Goal: Task Accomplishment & Management: Manage account settings

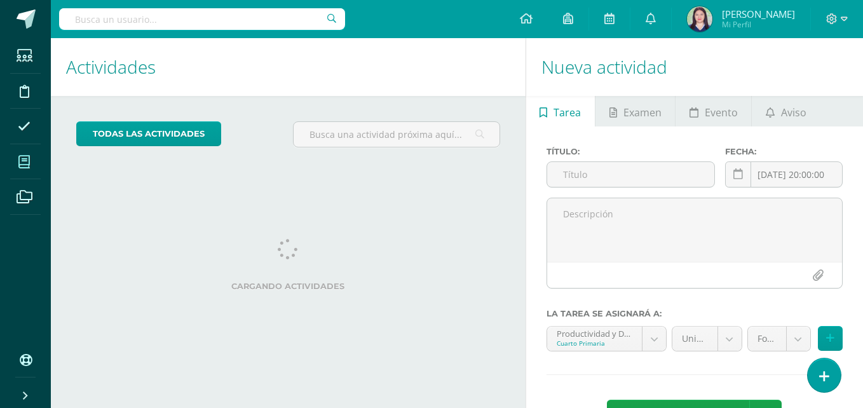
click at [31, 163] on span at bounding box center [24, 161] width 29 height 29
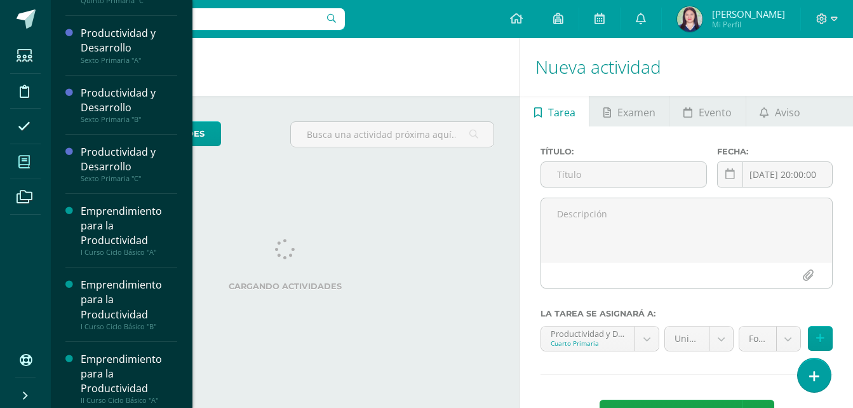
scroll to position [379, 0]
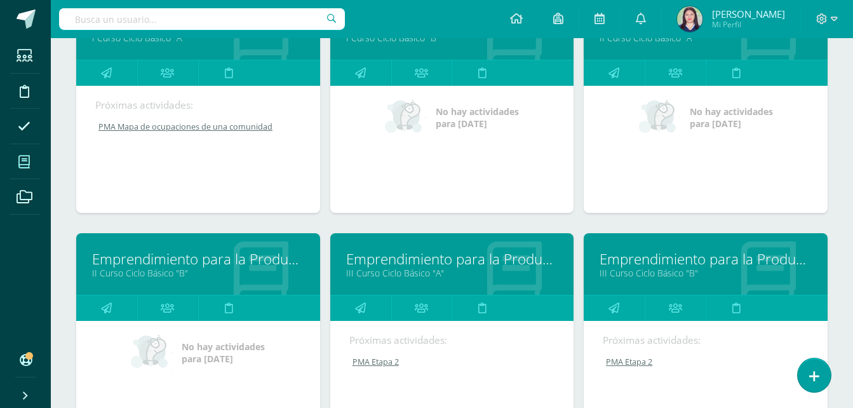
scroll to position [206, 0]
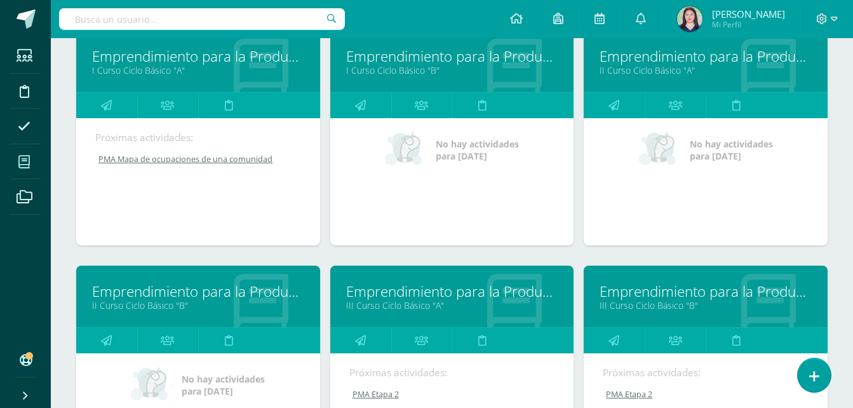
click at [658, 58] on link "Emprendimiento para la Productividad" at bounding box center [706, 56] width 212 height 20
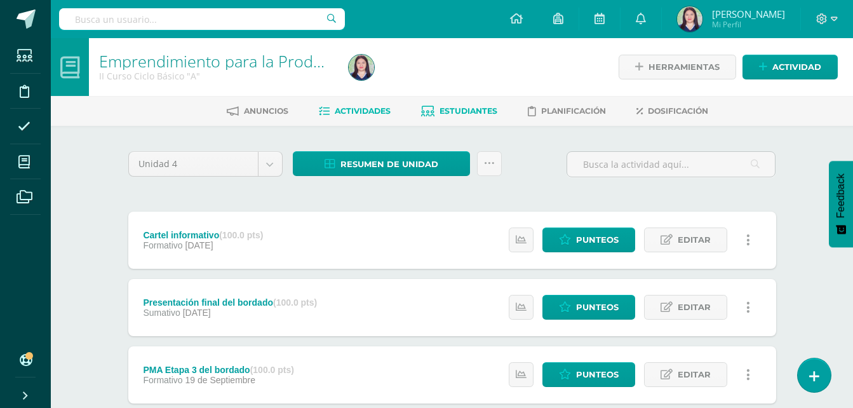
click at [466, 108] on span "Estudiantes" at bounding box center [469, 111] width 58 height 10
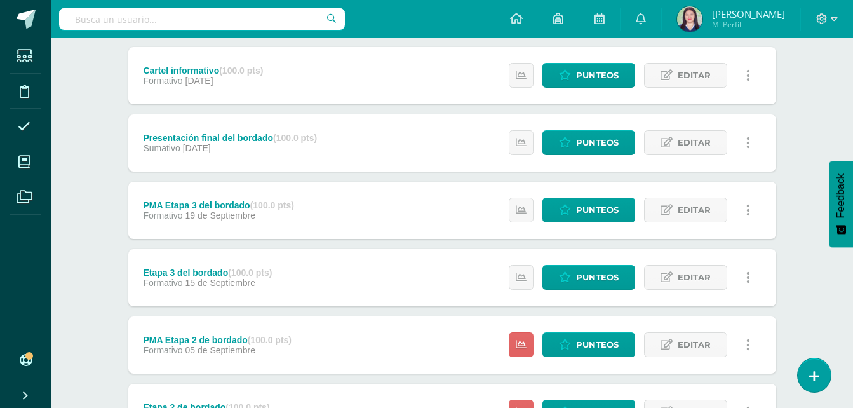
scroll to position [167, 0]
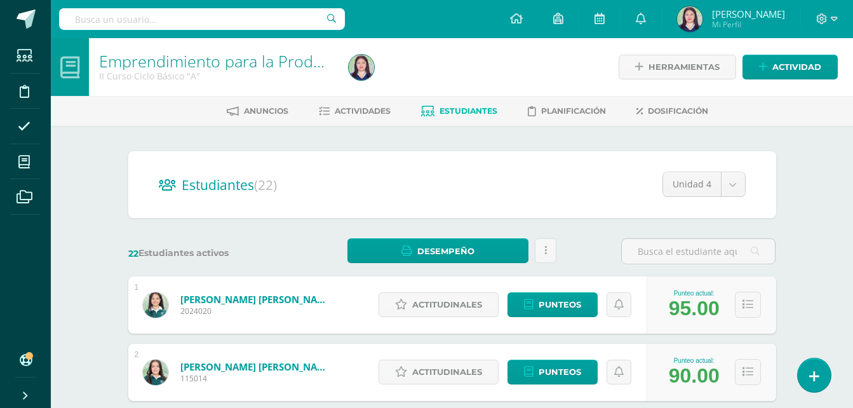
click at [440, 112] on span "Estudiantes" at bounding box center [469, 111] width 58 height 10
click at [449, 105] on link "Estudiantes" at bounding box center [459, 111] width 76 height 20
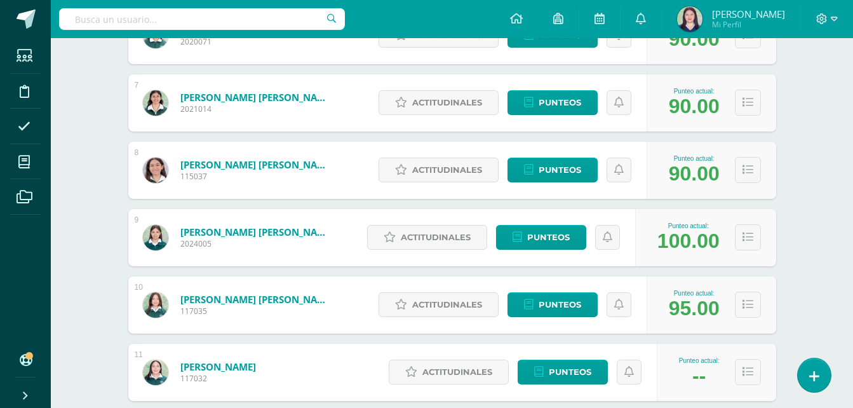
scroll to position [605, 0]
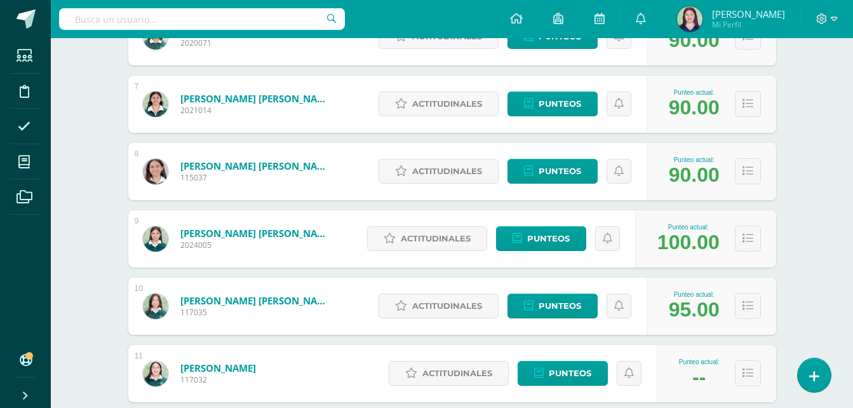
click at [691, 367] on div "Punteo actual: --" at bounding box center [699, 373] width 53 height 31
click at [686, 377] on div "Punteo actual: --" at bounding box center [699, 373] width 53 height 31
click at [557, 379] on span "Punteos" at bounding box center [570, 374] width 43 height 24
click at [566, 362] on span "Punteos" at bounding box center [570, 374] width 43 height 24
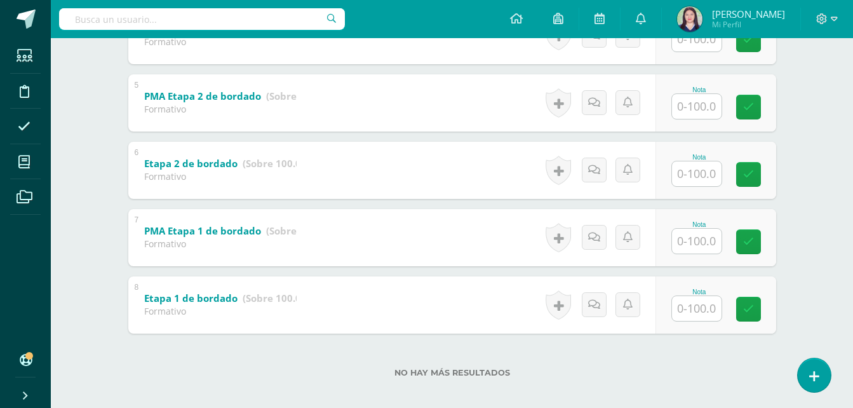
scroll to position [513, 0]
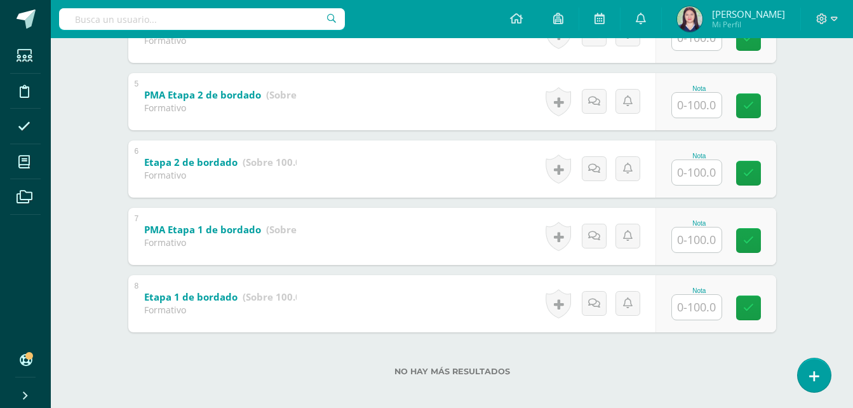
click at [695, 309] on input "text" at bounding box center [697, 307] width 50 height 25
type input "100"
click at [764, 306] on link at bounding box center [757, 307] width 25 height 25
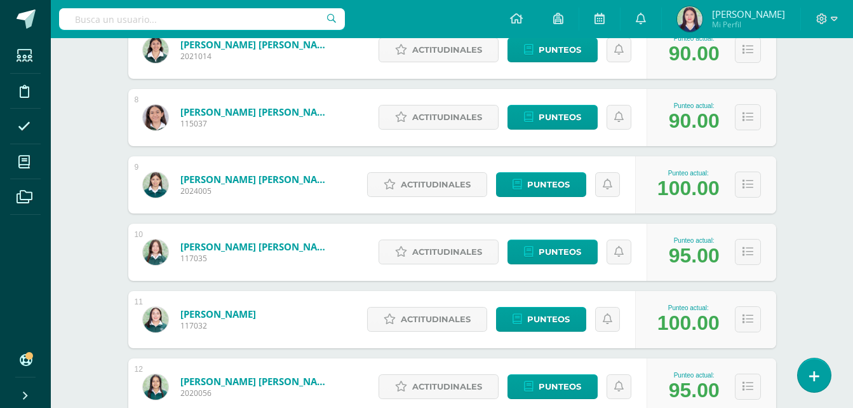
scroll to position [1425, 0]
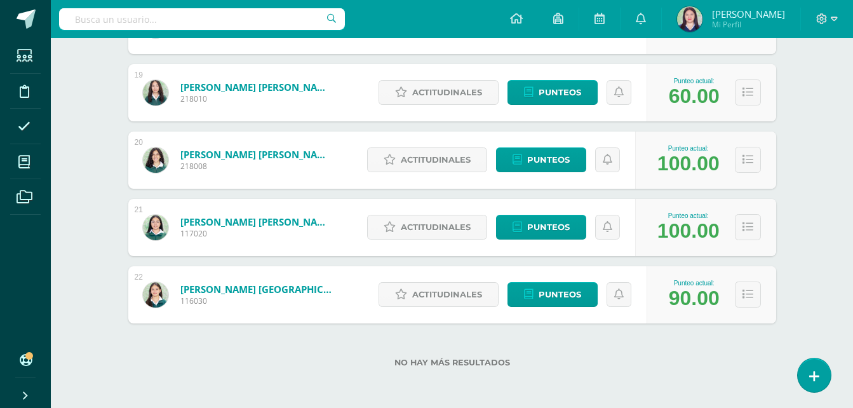
click at [433, 355] on div "No hay más resultados" at bounding box center [452, 352] width 648 height 59
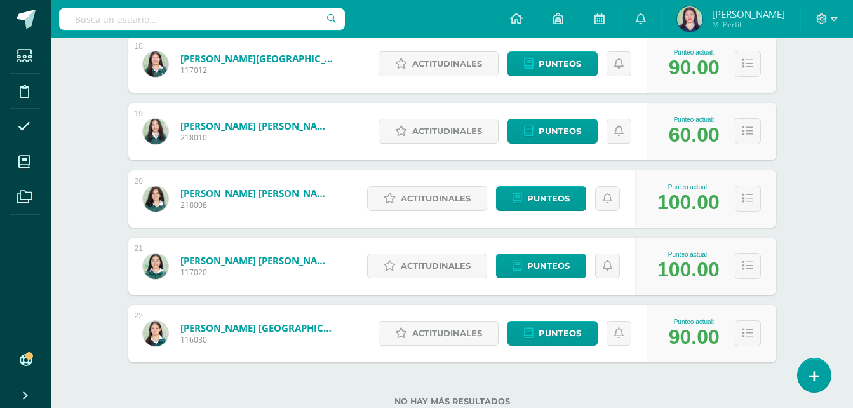
scroll to position [1388, 0]
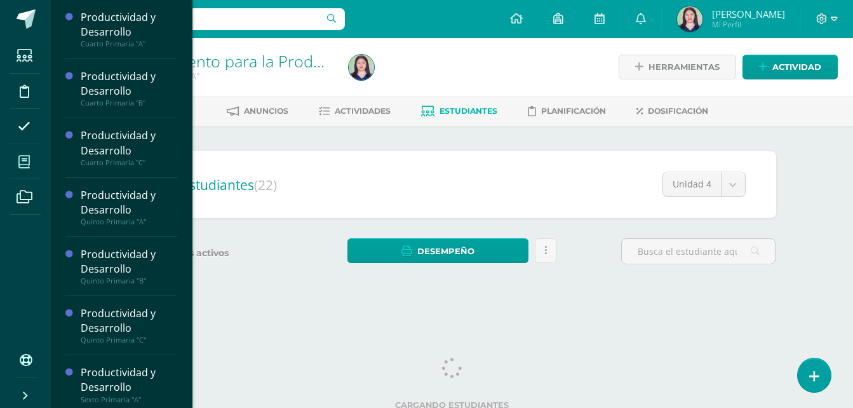
click at [12, 163] on span at bounding box center [24, 161] width 29 height 29
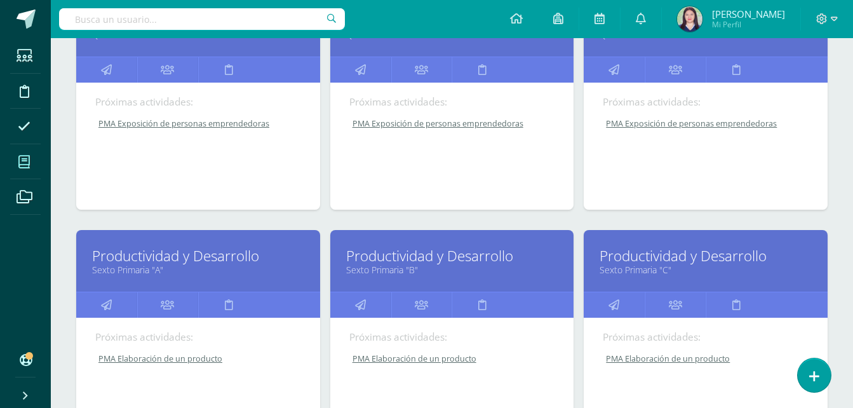
scroll to position [479, 0]
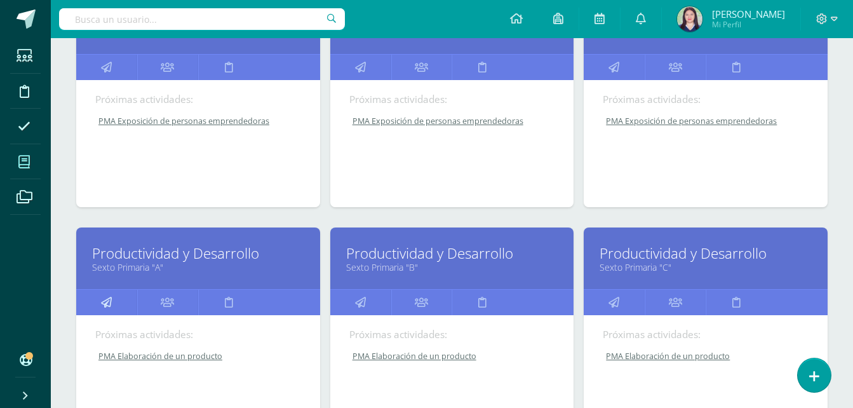
click at [110, 300] on icon at bounding box center [106, 302] width 11 height 25
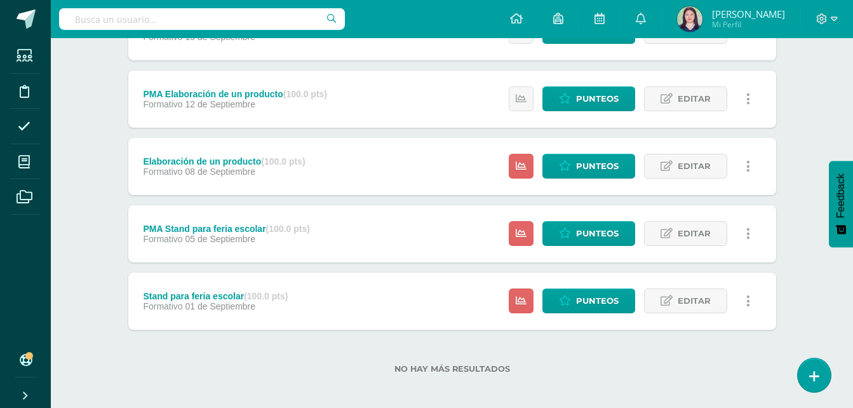
scroll to position [350, 0]
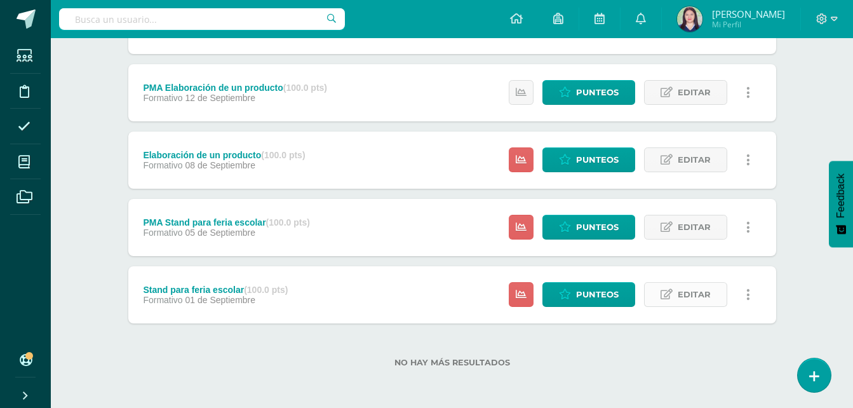
click at [683, 297] on span "Editar" at bounding box center [694, 295] width 33 height 24
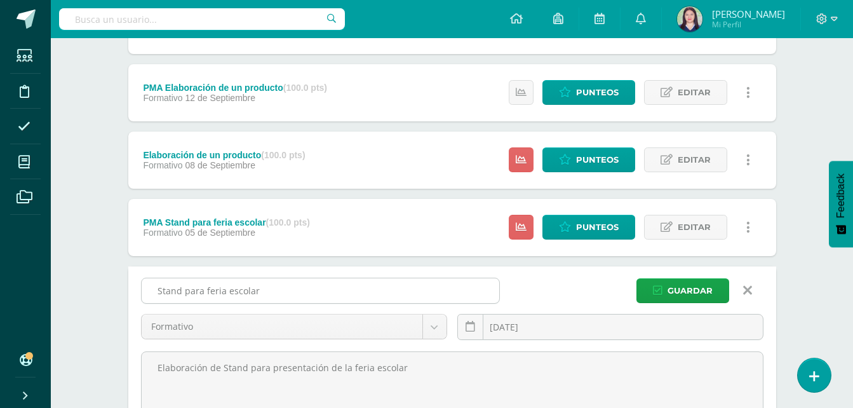
click at [409, 293] on input "Stand para feria escolar" at bounding box center [321, 290] width 358 height 25
type input "S"
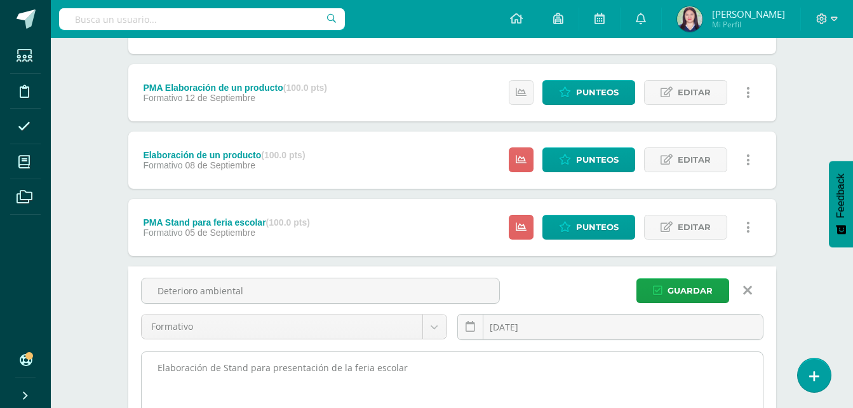
type input "Deterioro ambiental"
drag, startPoint x: 536, startPoint y: 376, endPoint x: 223, endPoint y: 375, distance: 313.3
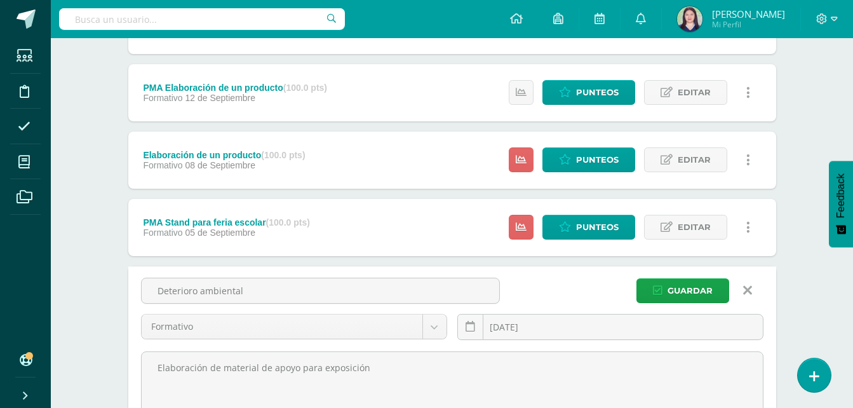
drag, startPoint x: 390, startPoint y: 364, endPoint x: 135, endPoint y: 387, distance: 255.8
click at [135, 387] on div "Deterioro ambiental Formativo Formativo Sumativo 2025-09-01 September, 2025 Mo …" at bounding box center [452, 385] width 648 height 239
type textarea "Elaboración de material de apoyo para exposición"
click at [691, 296] on span "Guardar" at bounding box center [690, 291] width 45 height 24
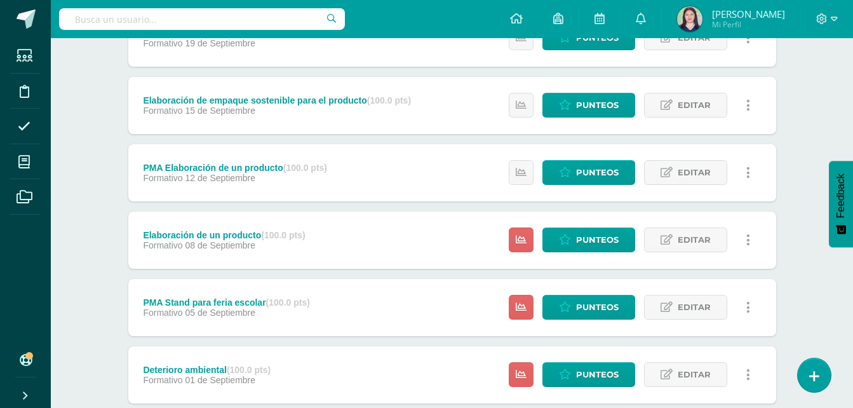
scroll to position [350, 0]
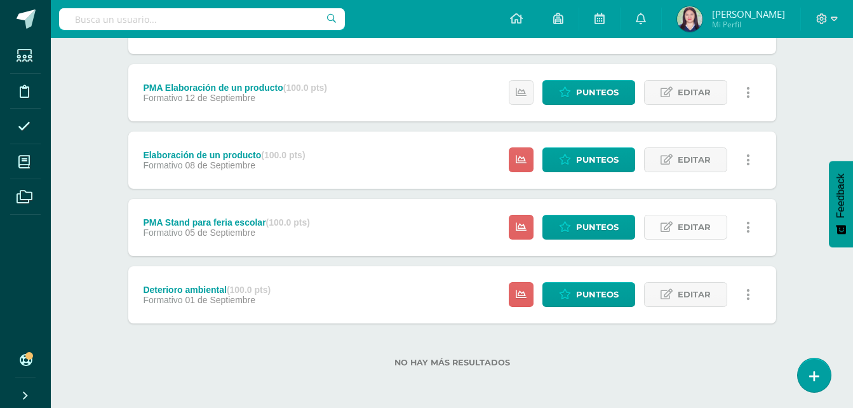
click at [666, 222] on icon at bounding box center [667, 227] width 12 height 11
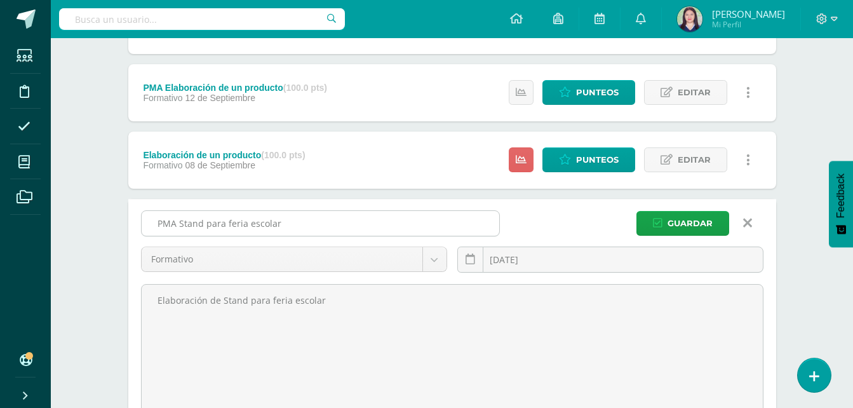
drag, startPoint x: 288, startPoint y: 224, endPoint x: 183, endPoint y: 227, distance: 104.9
click at [183, 227] on input "PMA Stand para feria escolar" at bounding box center [321, 223] width 358 height 25
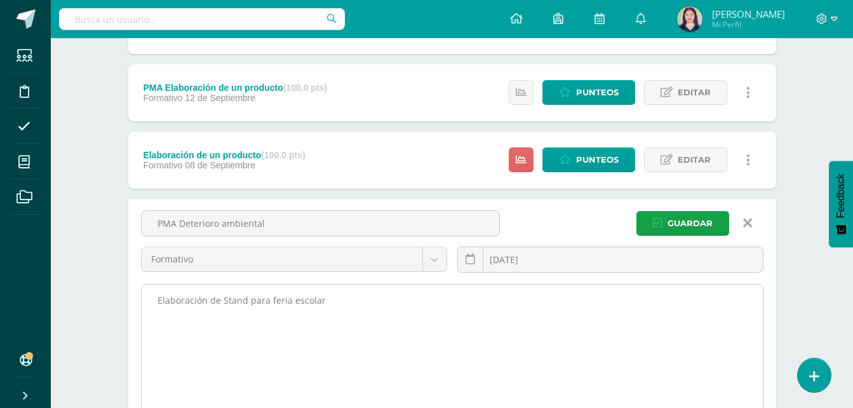
type input "PMA Deterioro ambiental"
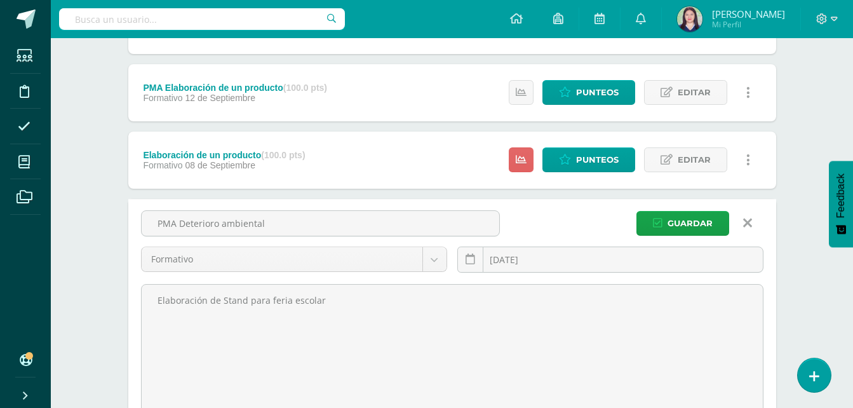
drag, startPoint x: 343, startPoint y: 294, endPoint x: 79, endPoint y: 324, distance: 265.4
click at [79, 324] on div "Productividad y Desarrollo Sexto Primaria "A" Herramientas Detalle de asistenci…" at bounding box center [452, 139] width 803 height 901
paste textarea "Elaboración de material de apoyo para exposición"
type textarea "Elaboración de material de apoyo para exposición"
click at [698, 222] on span "Guardar" at bounding box center [690, 224] width 45 height 24
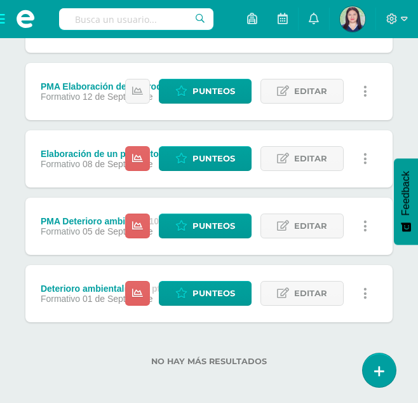
scroll to position [419, 0]
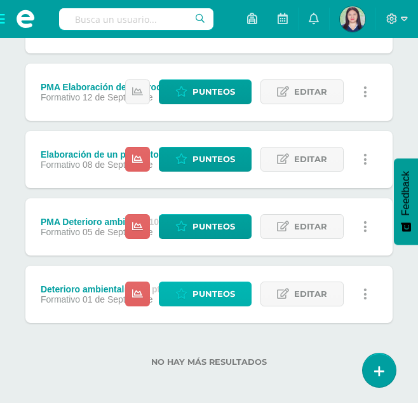
click at [208, 298] on span "Punteos" at bounding box center [214, 294] width 43 height 24
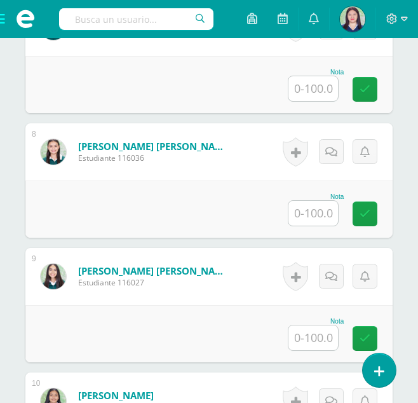
scroll to position [1235, 0]
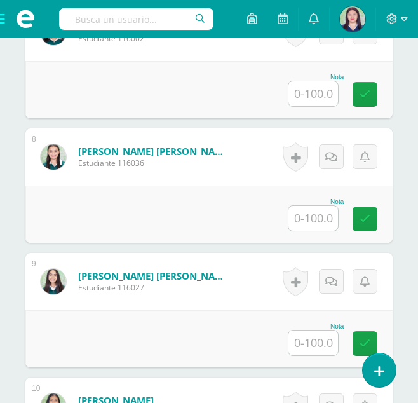
click at [319, 225] on input "text" at bounding box center [314, 218] width 50 height 25
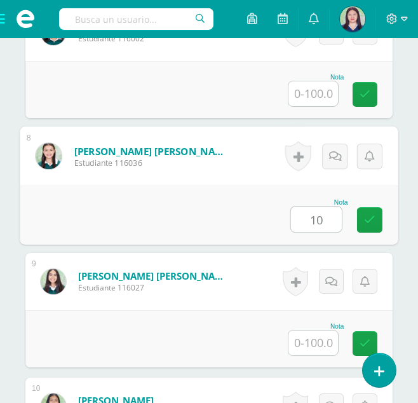
type input "100"
click at [376, 213] on link at bounding box center [369, 219] width 25 height 25
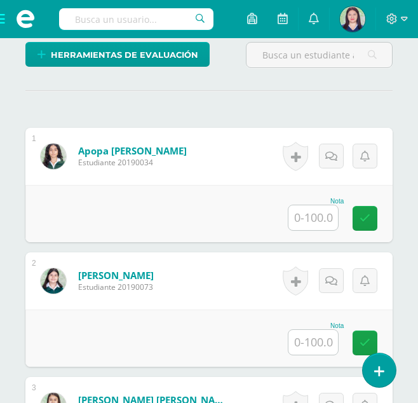
scroll to position [358, 0]
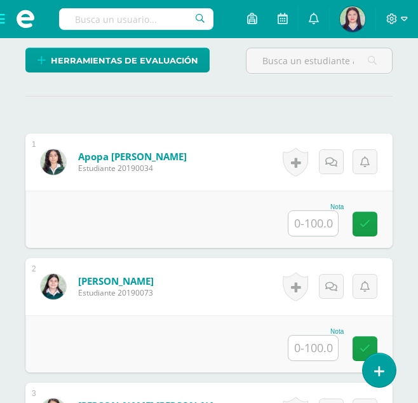
click at [318, 227] on input "text" at bounding box center [314, 223] width 50 height 25
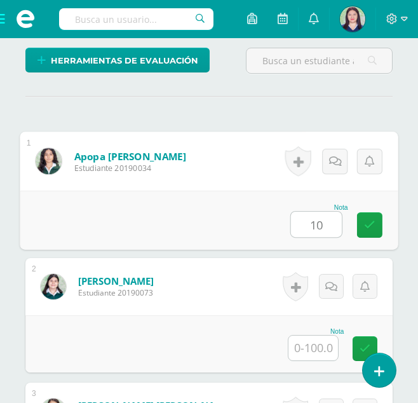
type input "100"
click at [377, 212] on link at bounding box center [369, 224] width 25 height 25
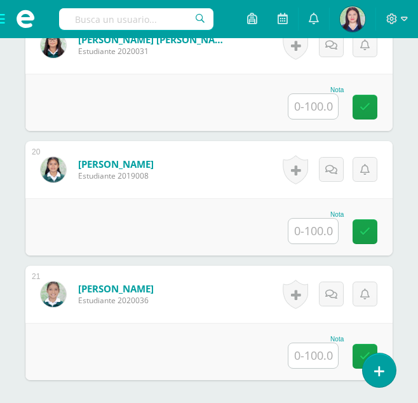
scroll to position [2719, 0]
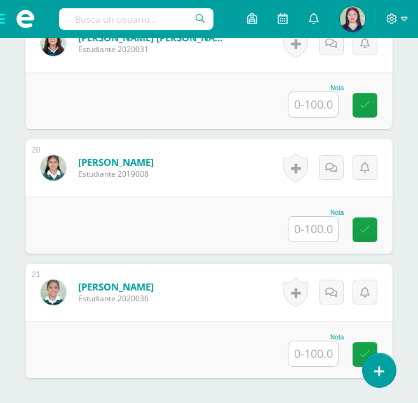
click at [318, 350] on input "text" at bounding box center [314, 353] width 50 height 25
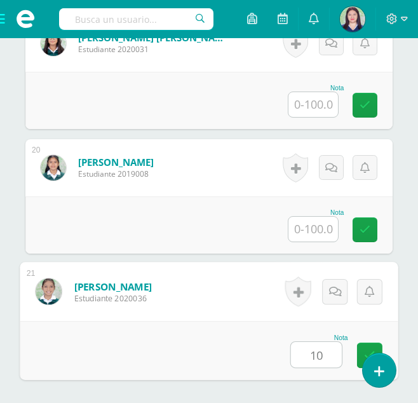
type input "100"
click at [363, 347] on link at bounding box center [369, 355] width 25 height 25
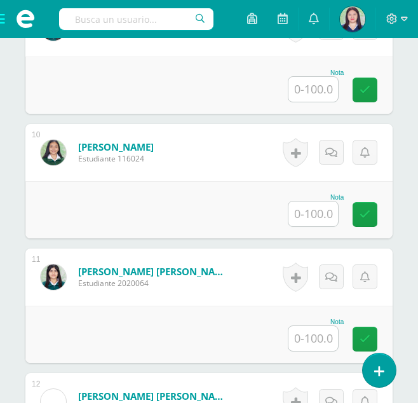
scroll to position [1491, 0]
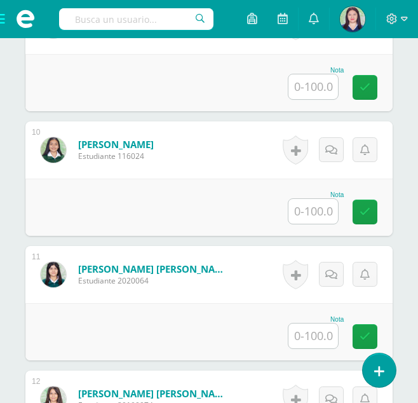
click at [315, 328] on input "text" at bounding box center [314, 335] width 50 height 25
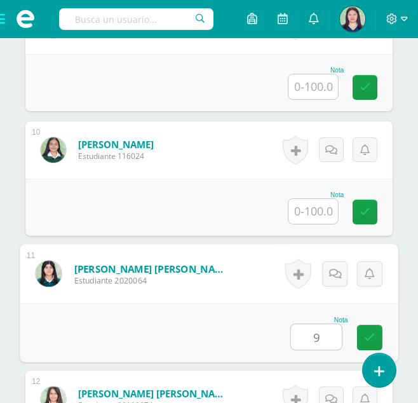
type input "95"
click at [363, 338] on link at bounding box center [369, 337] width 25 height 25
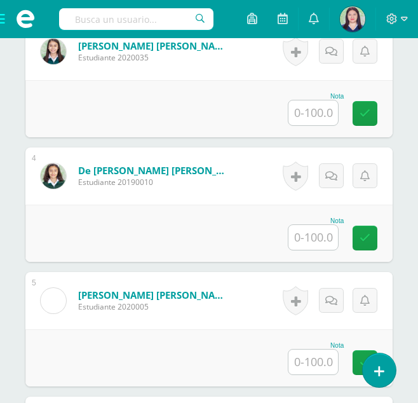
scroll to position [717, 0]
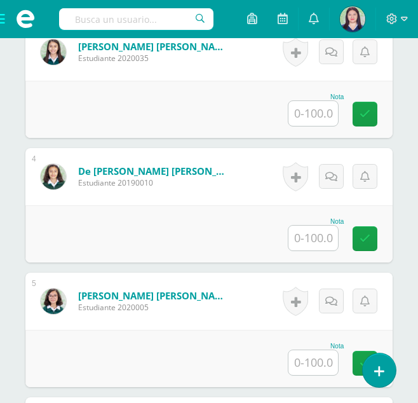
click at [322, 241] on input "text" at bounding box center [314, 238] width 50 height 25
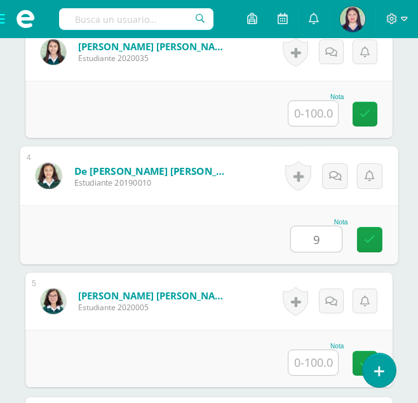
type input "95"
click at [376, 241] on link at bounding box center [369, 239] width 25 height 25
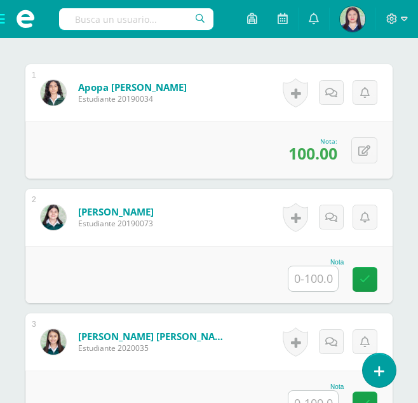
scroll to position [429, 0]
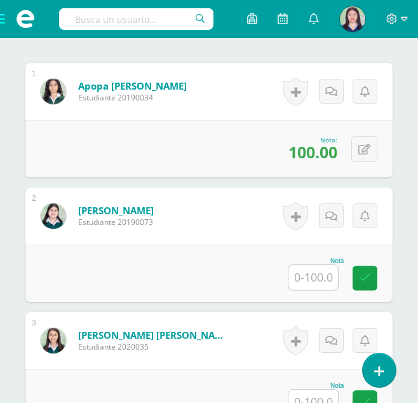
click at [315, 400] on input "text" at bounding box center [314, 402] width 50 height 25
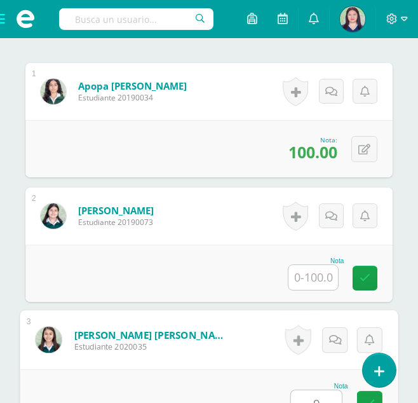
scroll to position [437, 0]
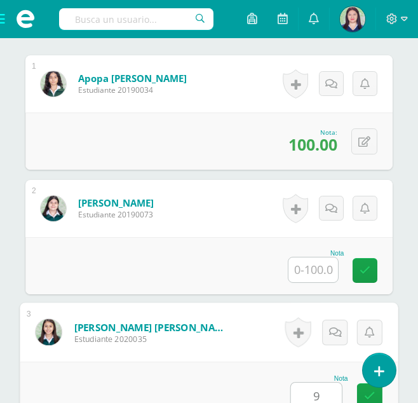
type input "95"
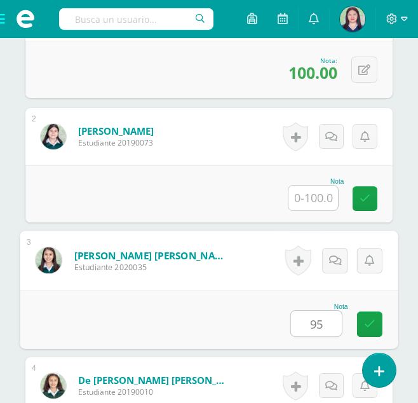
scroll to position [515, 0]
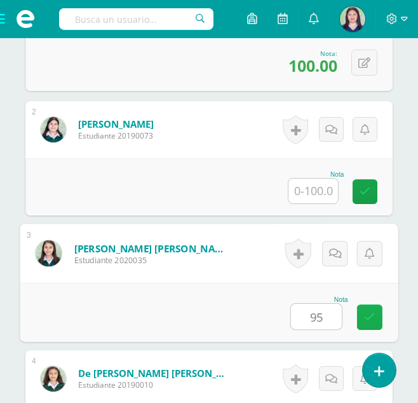
click at [366, 313] on icon at bounding box center [369, 316] width 11 height 11
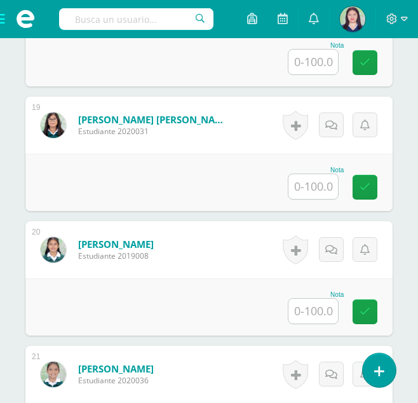
scroll to position [2637, 0]
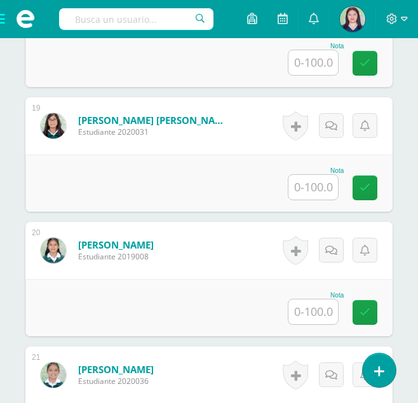
click at [311, 310] on input "text" at bounding box center [314, 311] width 50 height 25
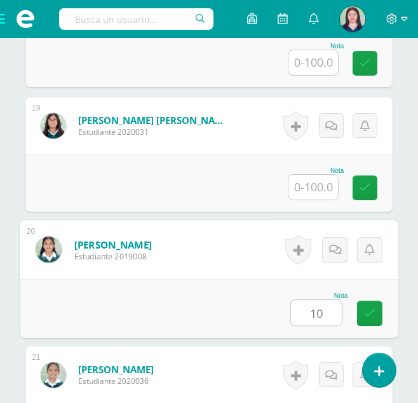
type input "100"
click at [376, 312] on link at bounding box center [369, 313] width 25 height 25
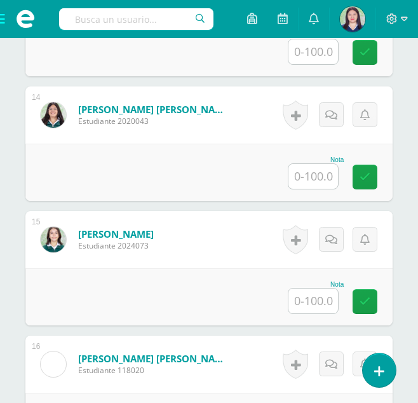
scroll to position [2020, 0]
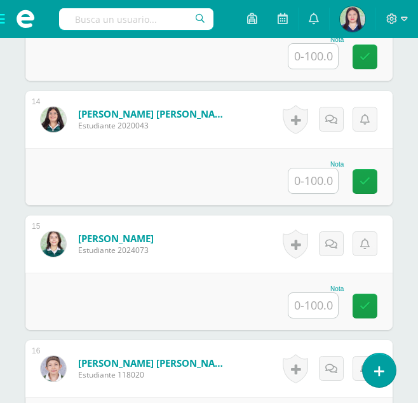
click at [325, 184] on input "text" at bounding box center [314, 180] width 50 height 25
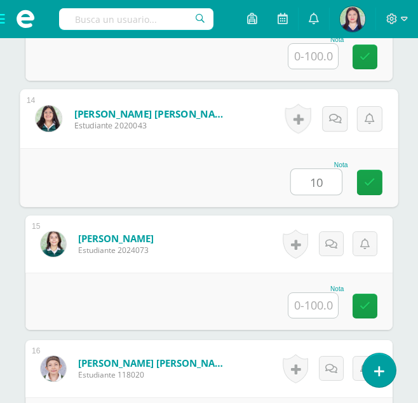
type input "100"
click at [367, 177] on icon at bounding box center [369, 182] width 11 height 11
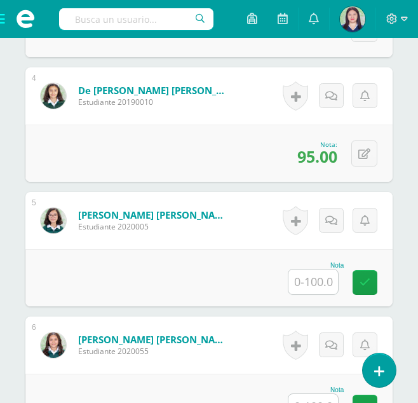
scroll to position [798, 0]
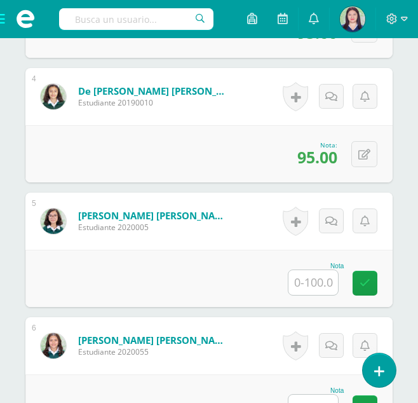
click at [311, 284] on input "text" at bounding box center [314, 282] width 50 height 25
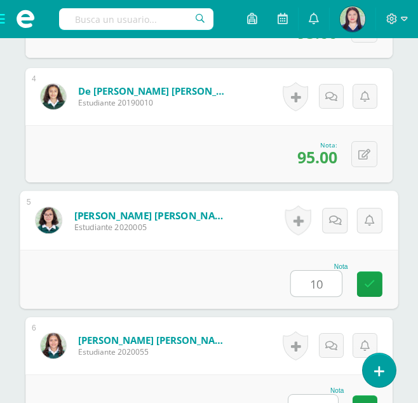
type input "100"
click at [369, 280] on icon at bounding box center [369, 283] width 11 height 11
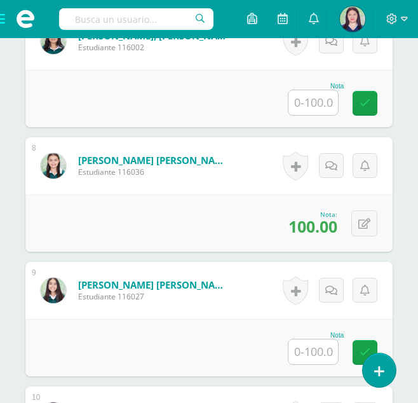
scroll to position [1227, 0]
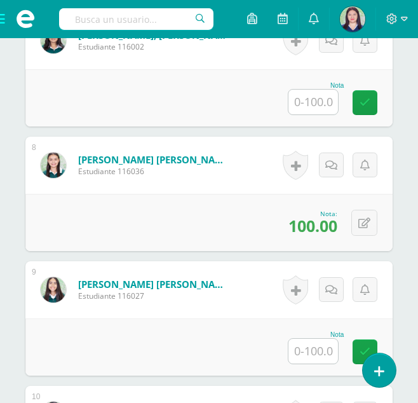
click at [321, 355] on input "text" at bounding box center [314, 351] width 50 height 25
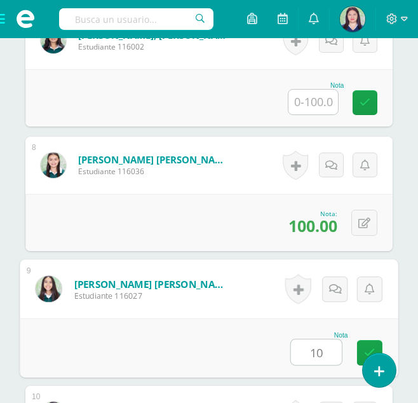
type input "100"
click at [366, 344] on link at bounding box center [369, 352] width 25 height 25
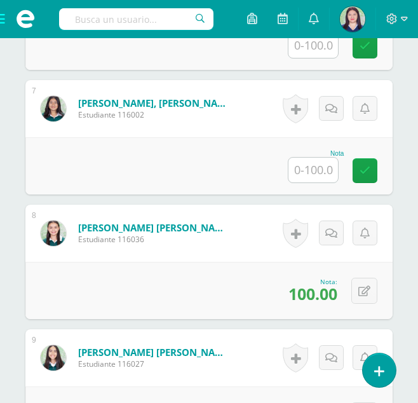
scroll to position [1155, 0]
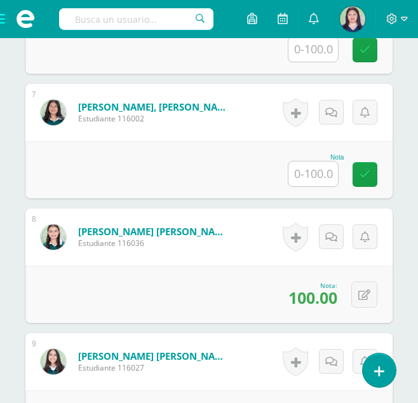
click at [313, 177] on input "text" at bounding box center [314, 173] width 50 height 25
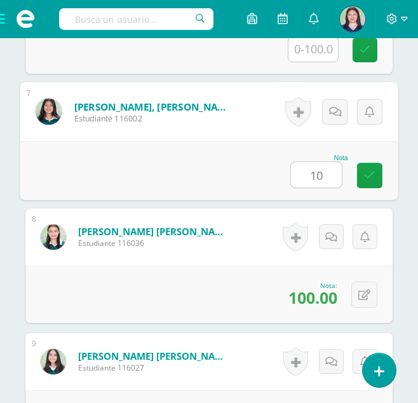
type input "100"
click at [373, 163] on link at bounding box center [369, 175] width 25 height 25
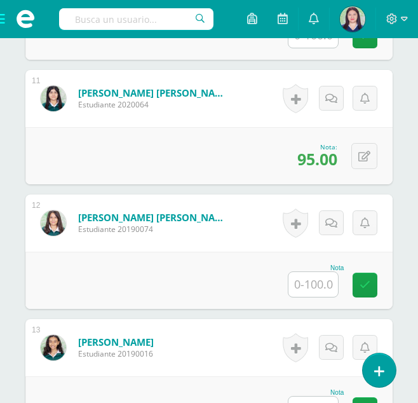
scroll to position [1668, 0]
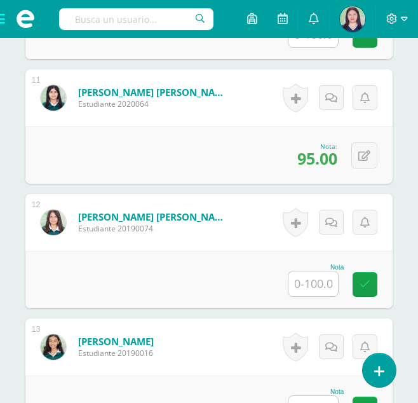
click at [316, 285] on input "text" at bounding box center [314, 283] width 50 height 25
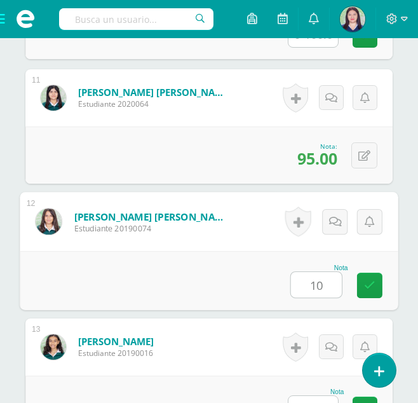
type input "100"
click at [364, 287] on icon at bounding box center [369, 285] width 11 height 11
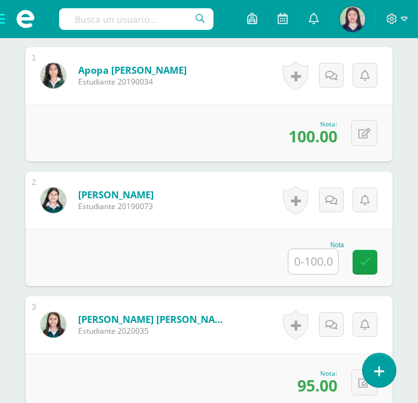
scroll to position [444, 0]
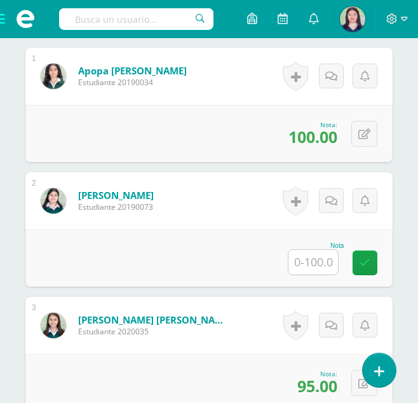
click at [329, 268] on input "text" at bounding box center [314, 262] width 50 height 25
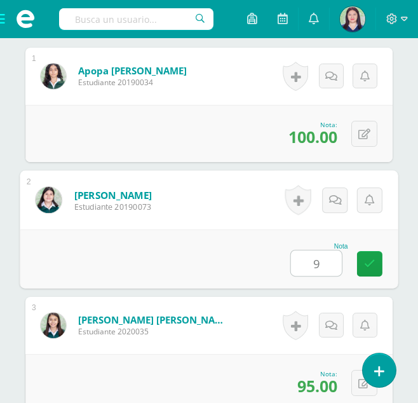
type input "95"
click at [368, 266] on icon at bounding box center [369, 263] width 11 height 11
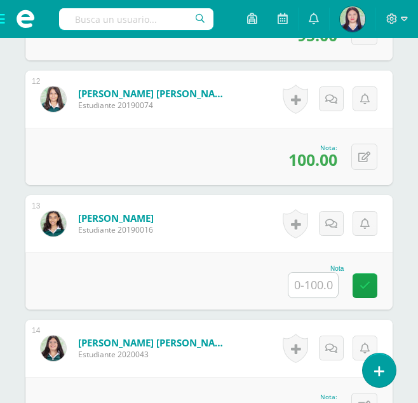
scroll to position [1792, 0]
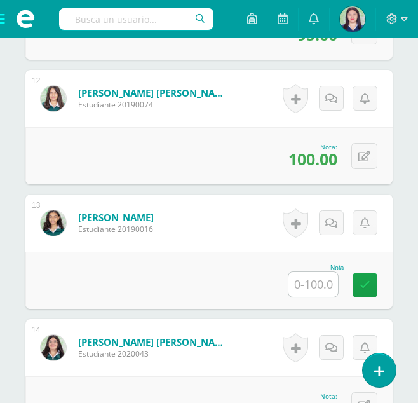
click at [308, 283] on input "text" at bounding box center [314, 284] width 50 height 25
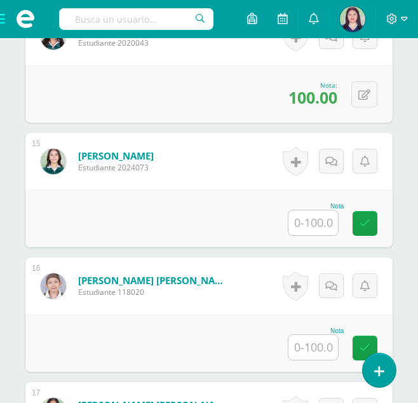
scroll to position [2109, 0]
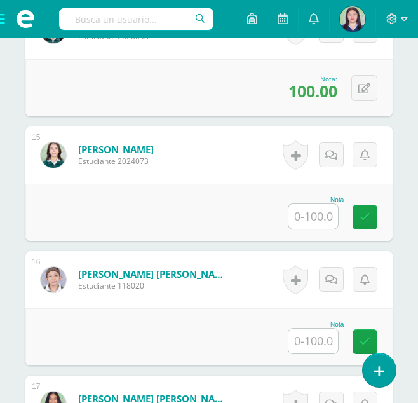
click at [315, 219] on input "text" at bounding box center [314, 216] width 50 height 25
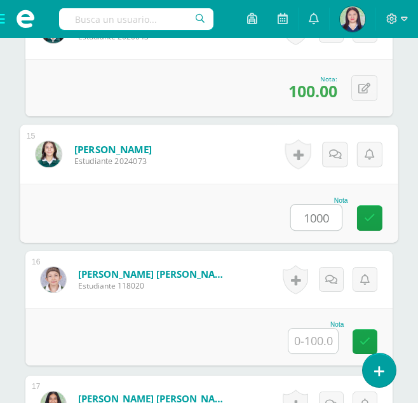
type input "100"
click at [372, 226] on link at bounding box center [369, 217] width 25 height 25
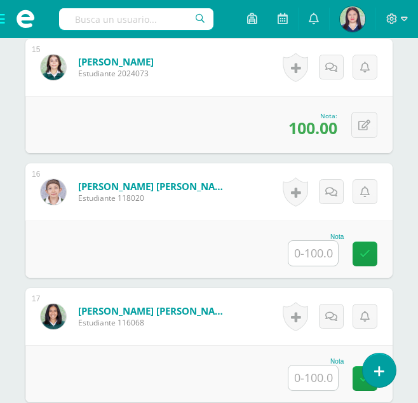
scroll to position [2198, 0]
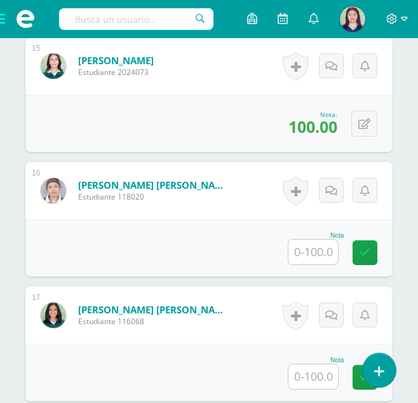
click at [304, 370] on input "text" at bounding box center [314, 376] width 50 height 25
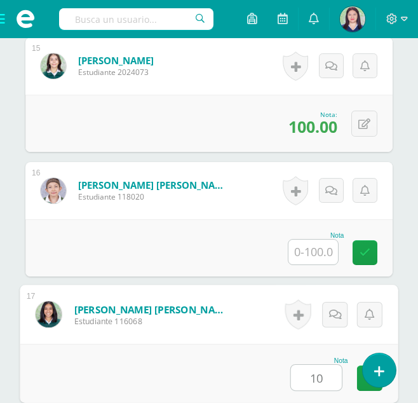
type input "100"
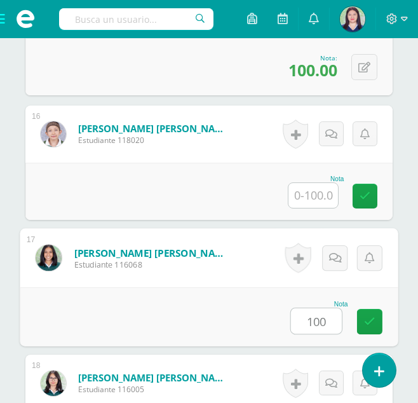
scroll to position [2308, 0]
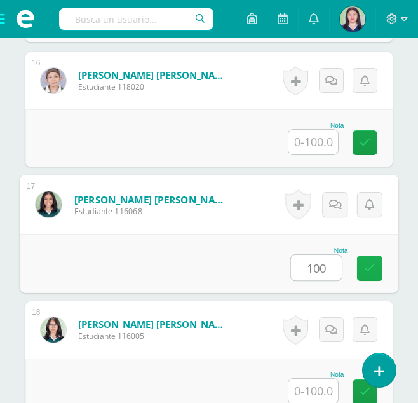
click at [363, 261] on link at bounding box center [369, 267] width 25 height 25
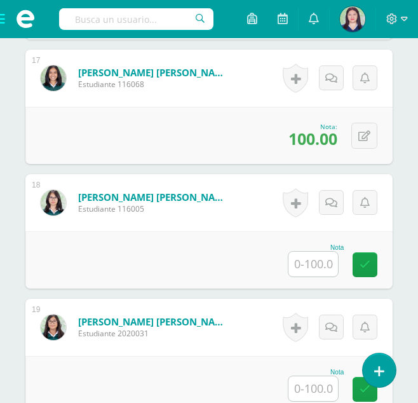
scroll to position [2440, 0]
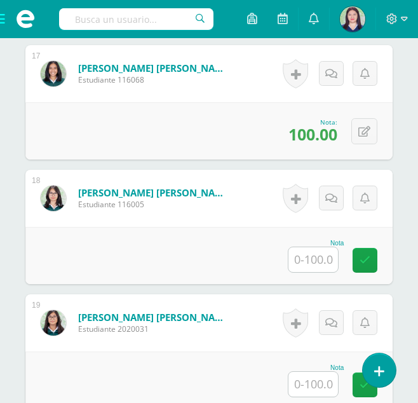
click at [313, 384] on input "text" at bounding box center [314, 384] width 50 height 25
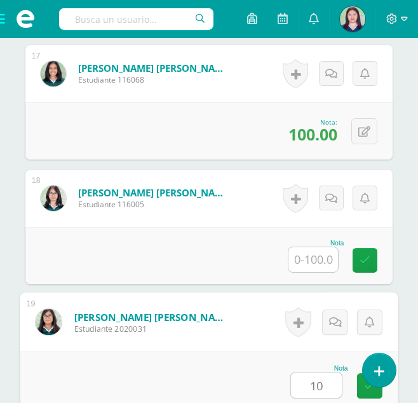
type input "100"
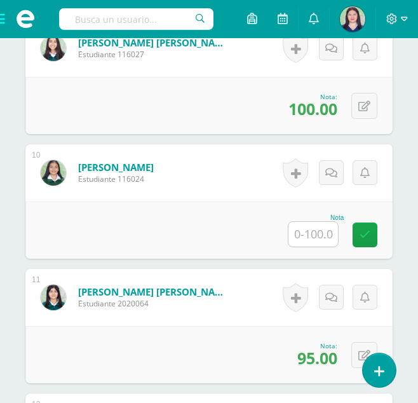
scroll to position [1470, 0]
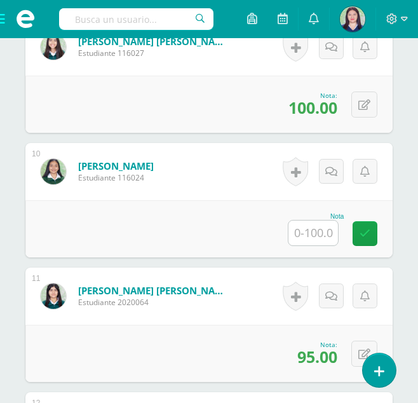
click at [330, 234] on input "text" at bounding box center [314, 233] width 50 height 25
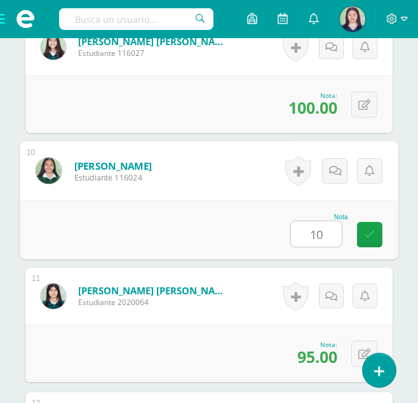
type input "100"
click at [378, 224] on link at bounding box center [369, 234] width 25 height 25
click at [371, 227] on link at bounding box center [369, 234] width 25 height 25
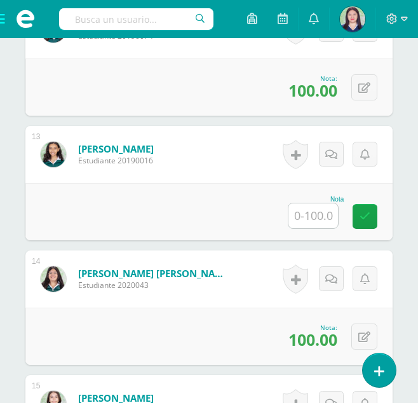
scroll to position [1867, 0]
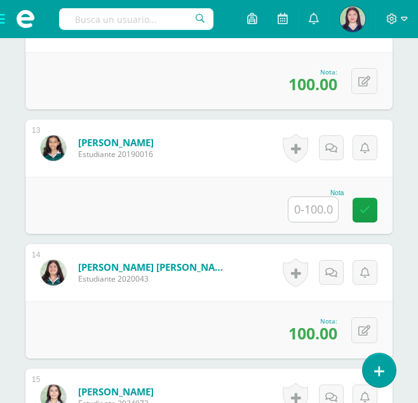
click at [321, 212] on input "text" at bounding box center [314, 209] width 50 height 25
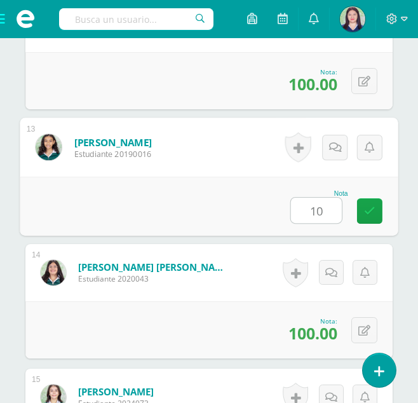
type input "100"
click at [376, 207] on link at bounding box center [369, 210] width 25 height 25
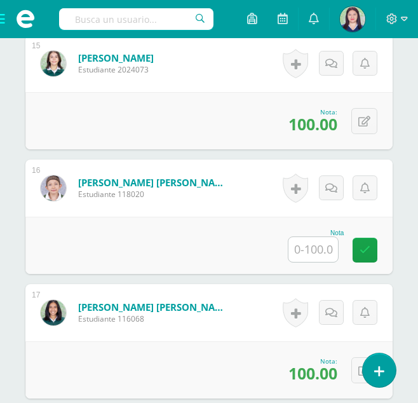
scroll to position [2218, 0]
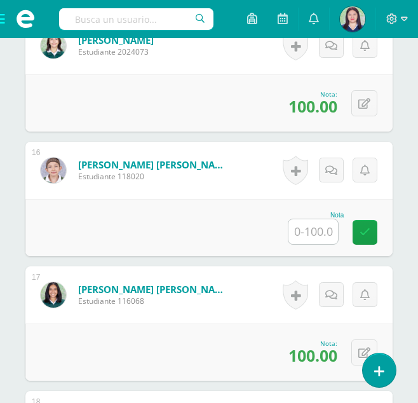
click at [324, 235] on input "text" at bounding box center [314, 231] width 50 height 25
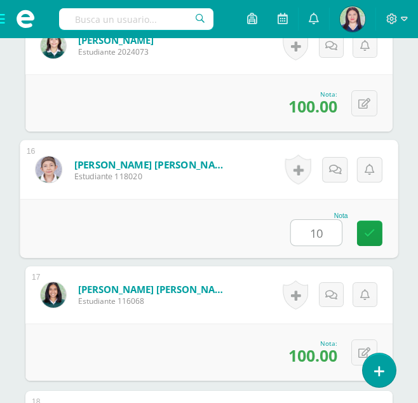
type input "100"
click at [370, 231] on icon at bounding box center [369, 232] width 11 height 11
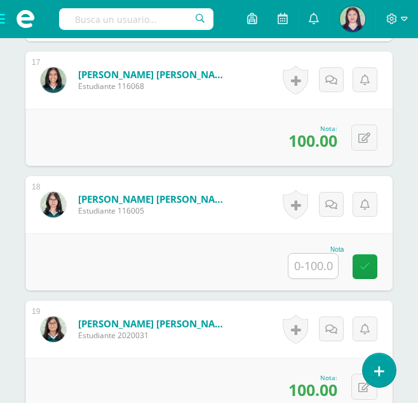
scroll to position [2434, 0]
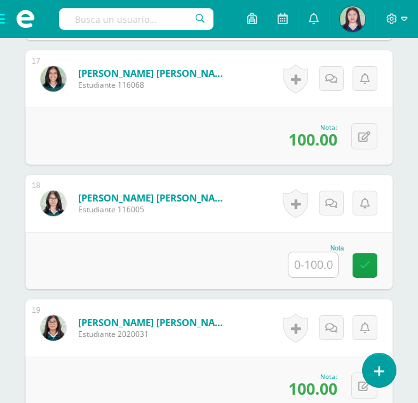
click at [317, 266] on input "text" at bounding box center [314, 264] width 50 height 25
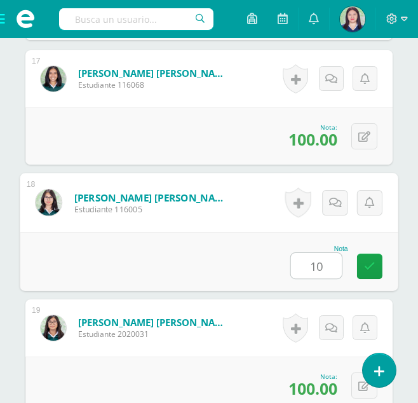
type input "100"
click at [363, 269] on link at bounding box center [369, 266] width 25 height 25
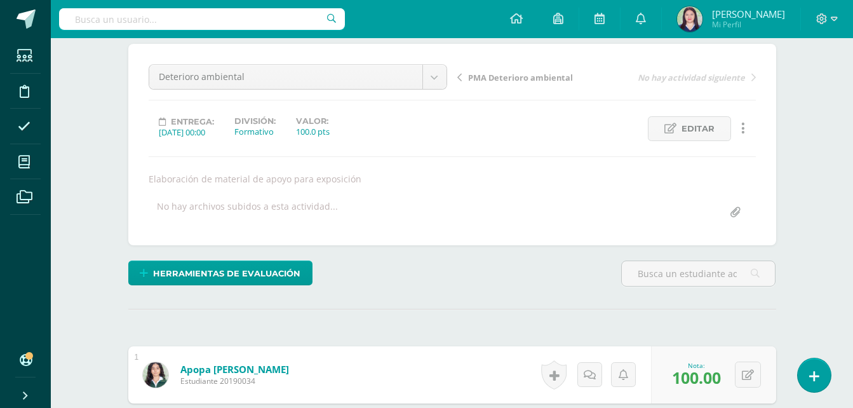
scroll to position [107, 0]
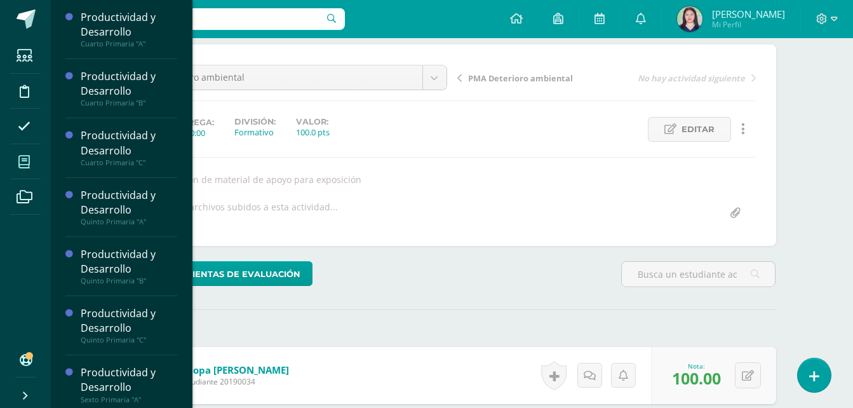
click at [33, 166] on span at bounding box center [24, 161] width 29 height 29
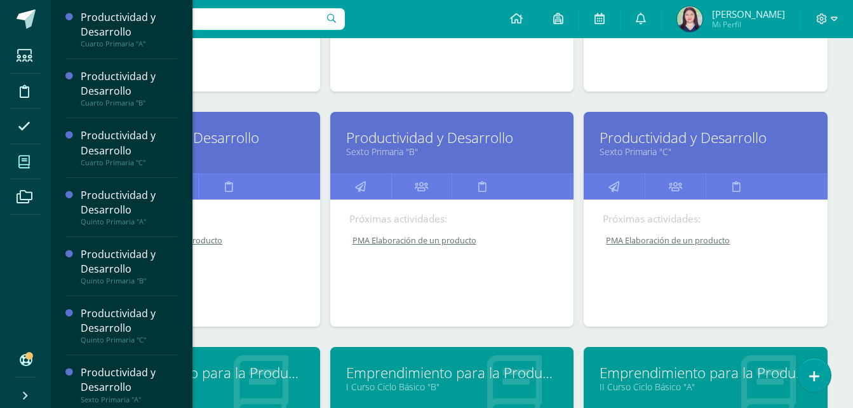
scroll to position [593, 0]
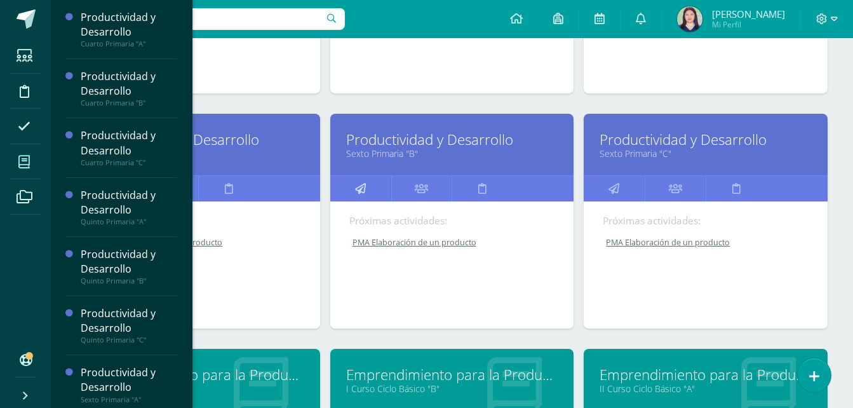
click at [354, 180] on link at bounding box center [360, 188] width 61 height 25
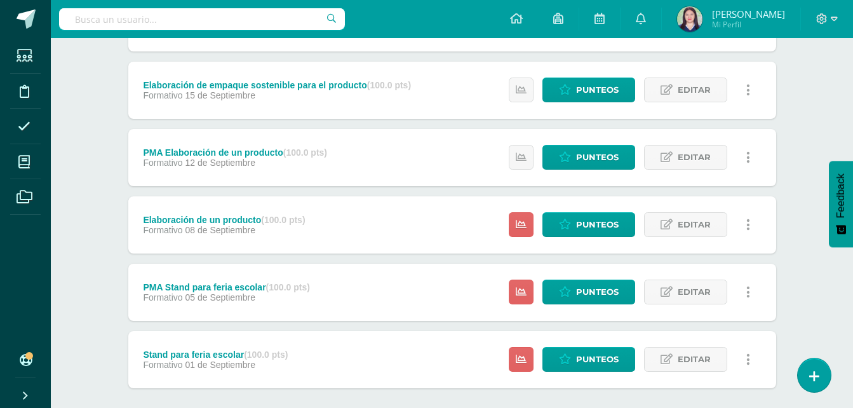
scroll to position [350, 0]
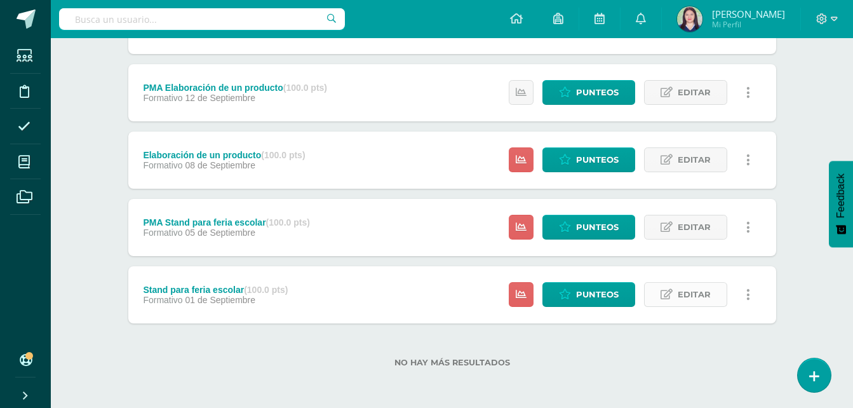
click at [667, 295] on icon at bounding box center [667, 294] width 12 height 11
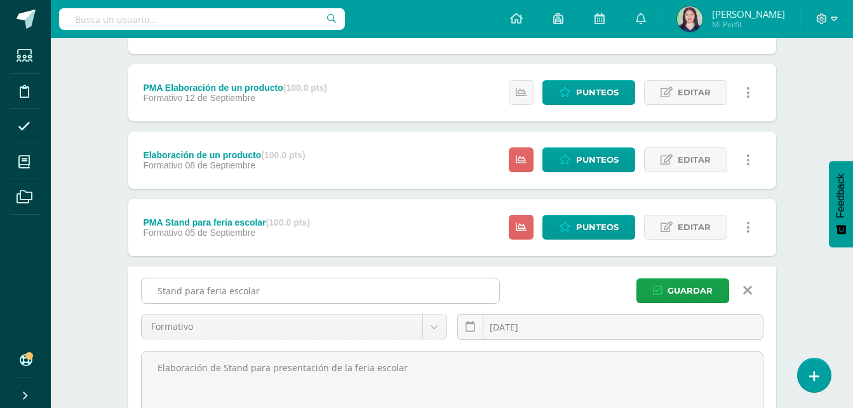
click at [390, 288] on input "Stand para feria escolar" at bounding box center [321, 290] width 358 height 25
type input "S"
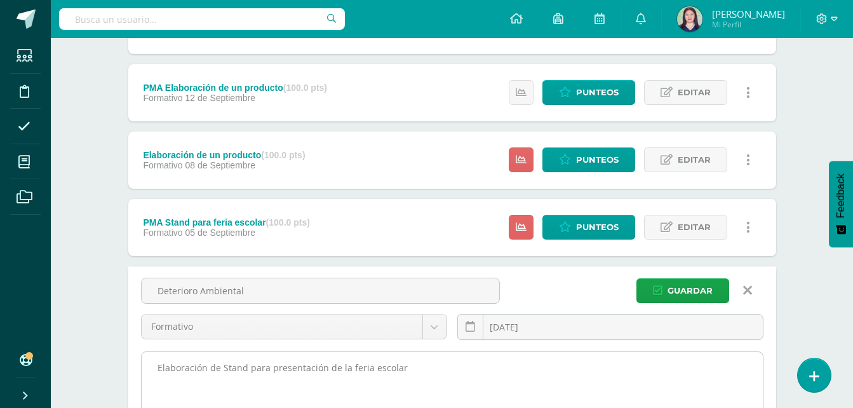
type input "Deterioro Ambiental"
drag, startPoint x: 423, startPoint y: 376, endPoint x: 150, endPoint y: 381, distance: 272.7
paste textarea "Elaboración de material de apoyo para exposición"
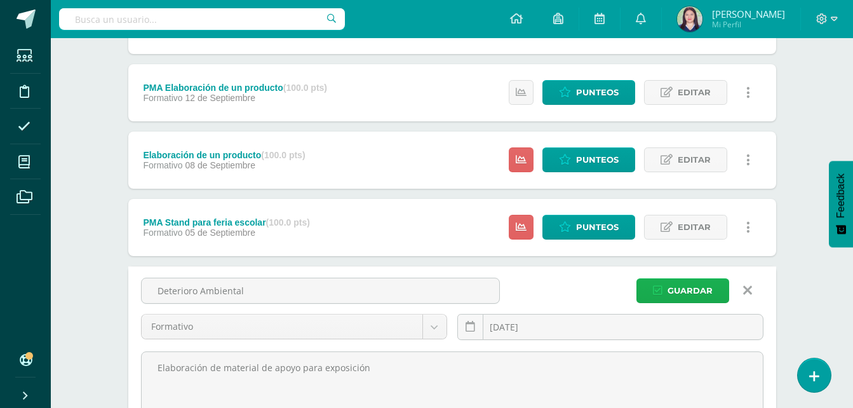
type textarea "Elaboración de material de apoyo para exposición"
click at [686, 299] on span "Guardar" at bounding box center [690, 291] width 45 height 24
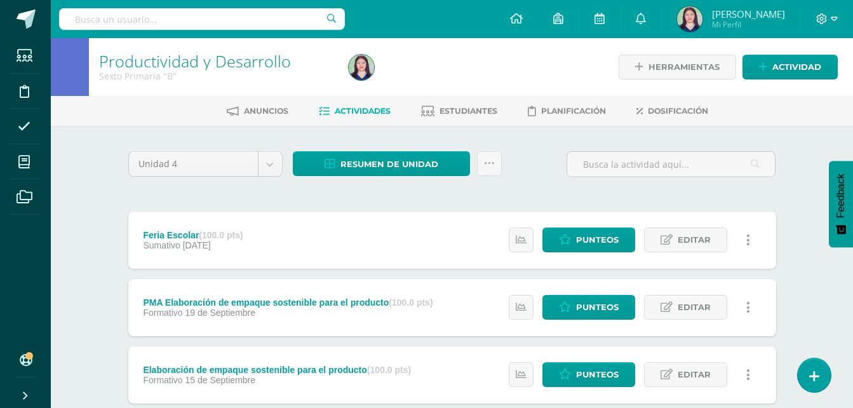
scroll to position [350, 0]
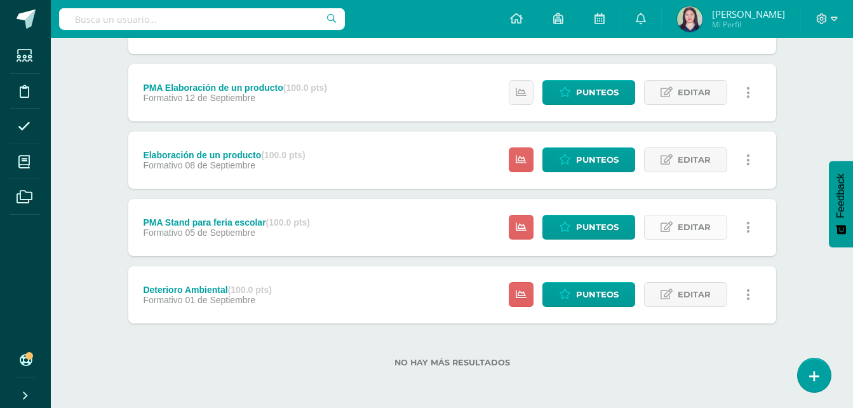
click at [680, 231] on span "Editar" at bounding box center [694, 227] width 33 height 24
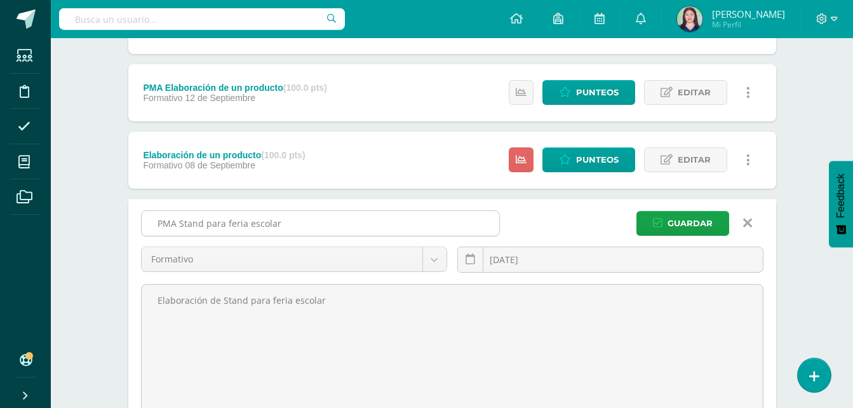
click at [436, 227] on input "PMA Stand para feria escolar" at bounding box center [321, 223] width 358 height 25
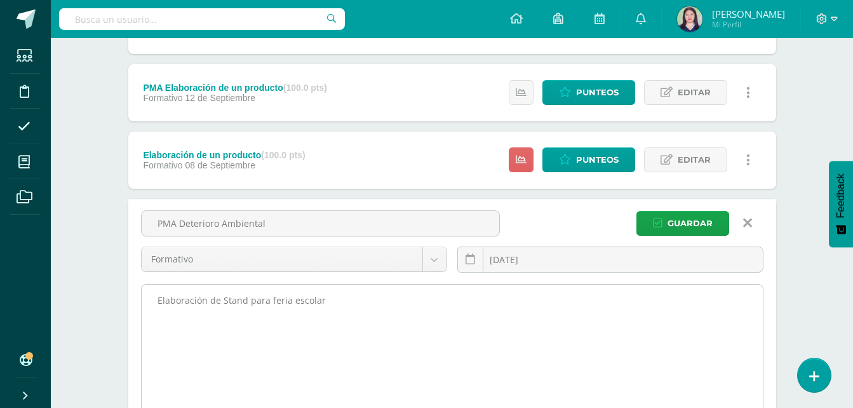
type input "PMA Deterioro Ambiental"
click at [390, 310] on textarea "Elaboración de Stand para feria escolar" at bounding box center [452, 355] width 621 height 140
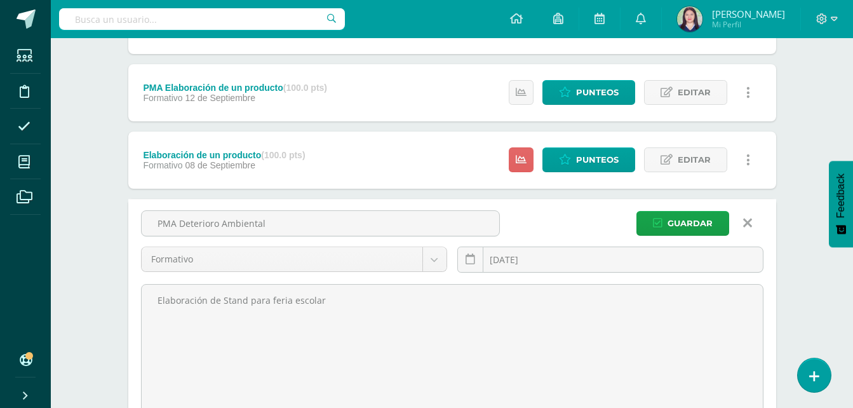
drag, startPoint x: 390, startPoint y: 310, endPoint x: 37, endPoint y: 323, distance: 352.3
click at [37, 323] on body "La tarea Deterioro Ambiental fue editada exitosamente. Estudiantes Disciplina A…" at bounding box center [426, 119] width 853 height 939
paste textarea "Elaboración de material de apoyo para exposición"
type textarea "Elaboración de material de apoyo para exposición"
click at [703, 215] on span "Guardar" at bounding box center [690, 224] width 45 height 24
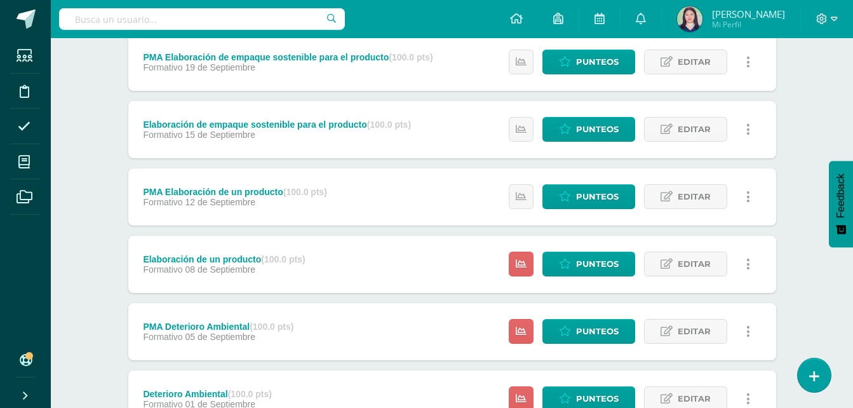
scroll to position [350, 0]
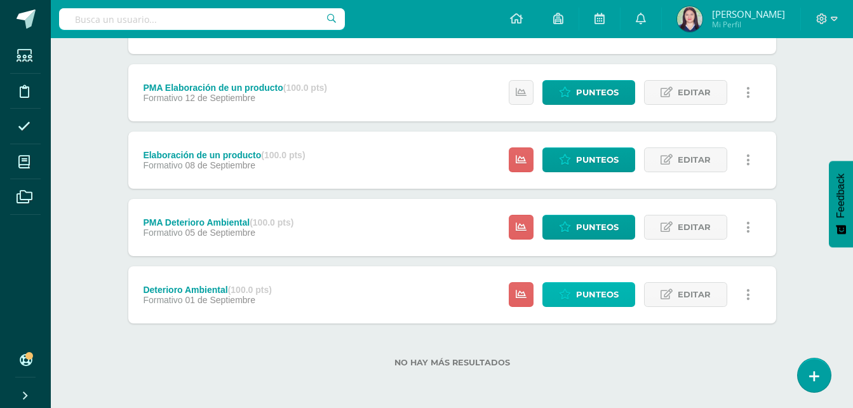
click at [583, 294] on span "Punteos" at bounding box center [597, 295] width 43 height 24
click at [611, 290] on span "Punteos" at bounding box center [597, 295] width 43 height 24
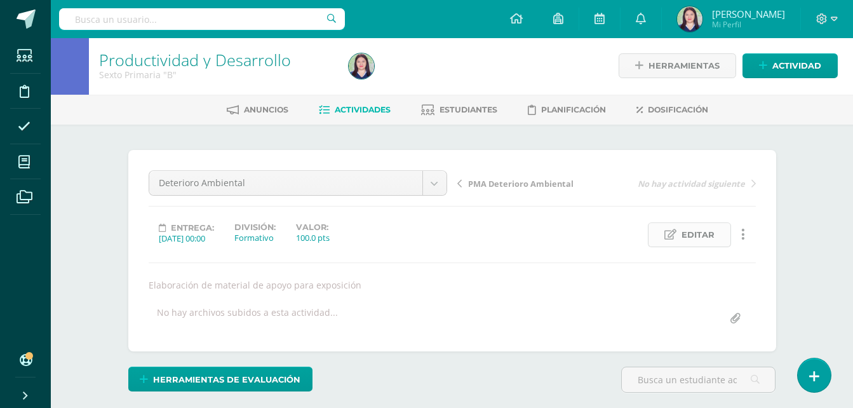
scroll to position [2, 0]
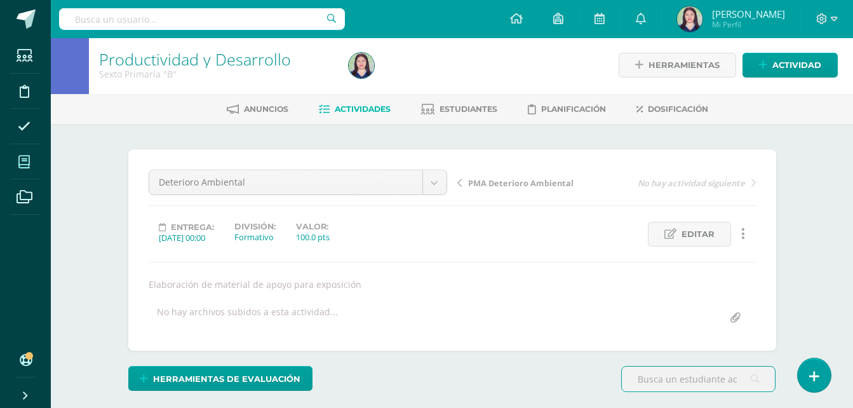
click at [25, 173] on span at bounding box center [24, 161] width 29 height 29
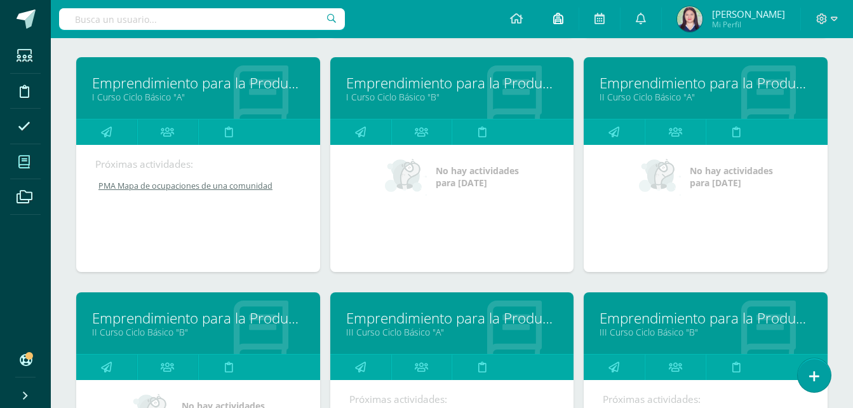
scroll to position [891, 0]
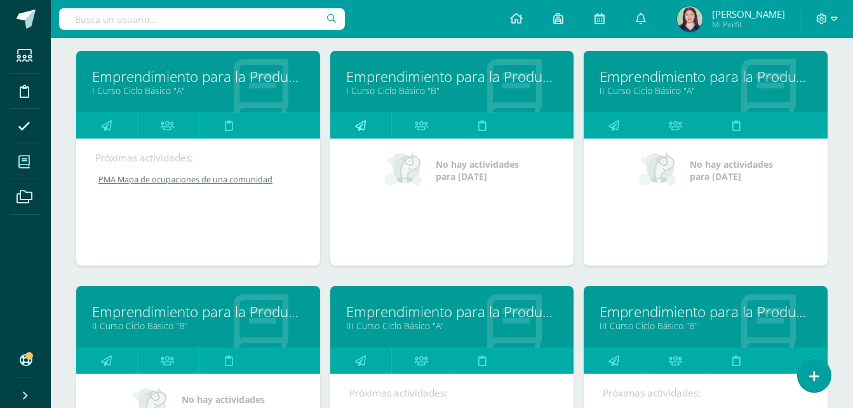
click at [351, 116] on link at bounding box center [360, 125] width 61 height 25
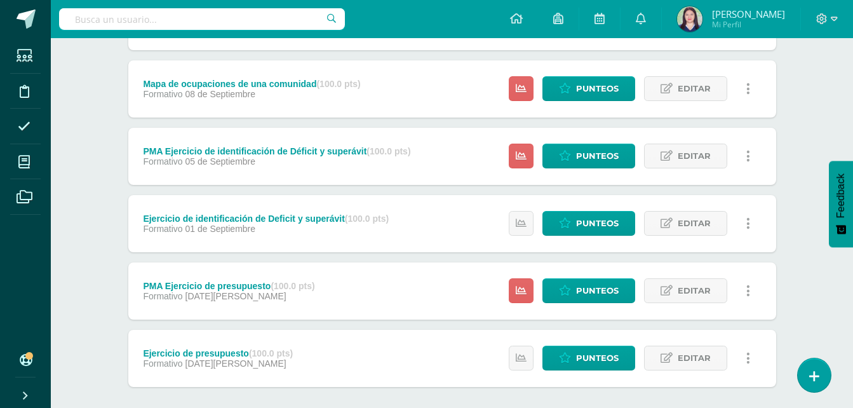
scroll to position [484, 0]
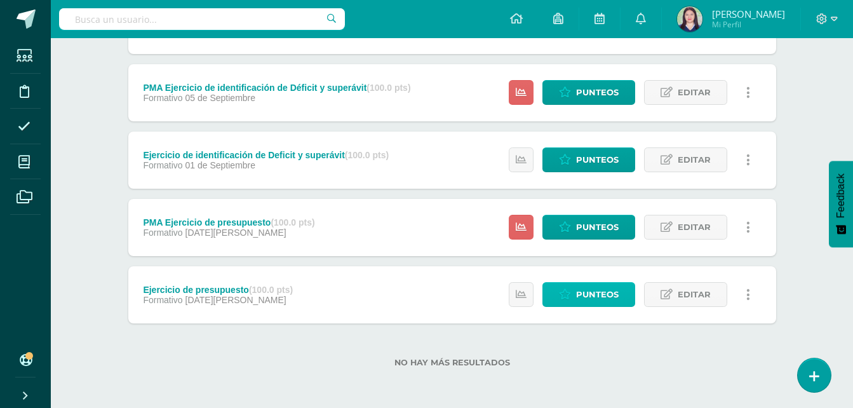
click at [599, 298] on span "Punteos" at bounding box center [597, 295] width 43 height 24
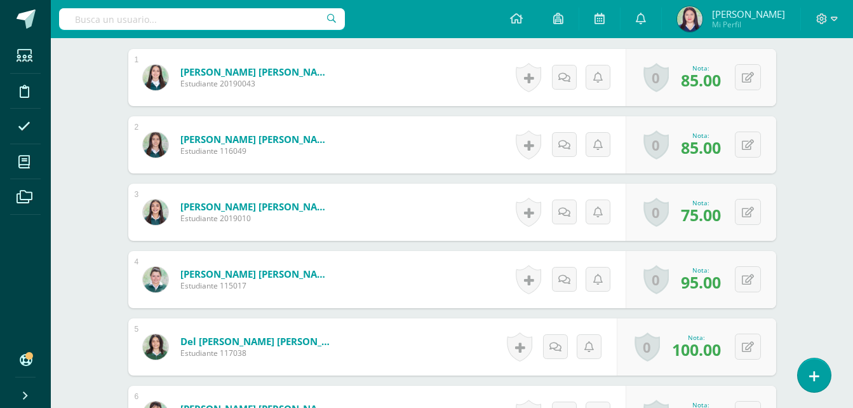
scroll to position [405, 0]
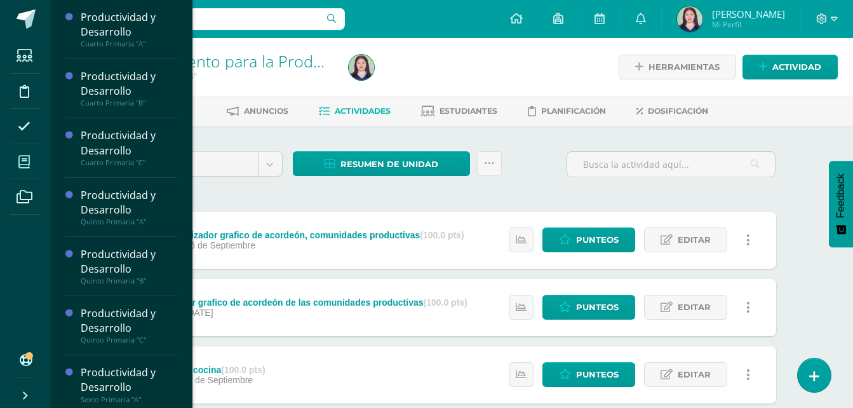
click at [15, 154] on span at bounding box center [24, 161] width 29 height 29
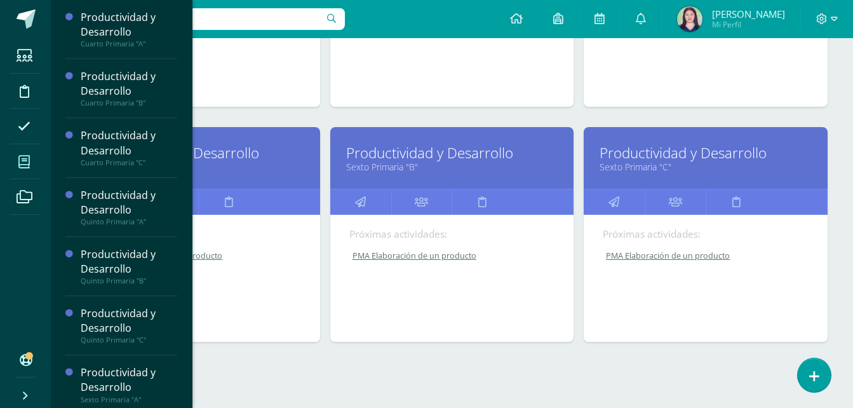
scroll to position [578, 0]
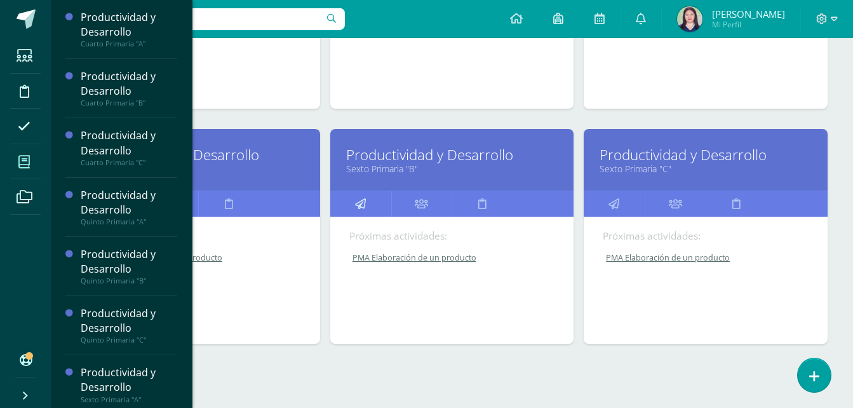
click at [374, 206] on link at bounding box center [360, 203] width 61 height 25
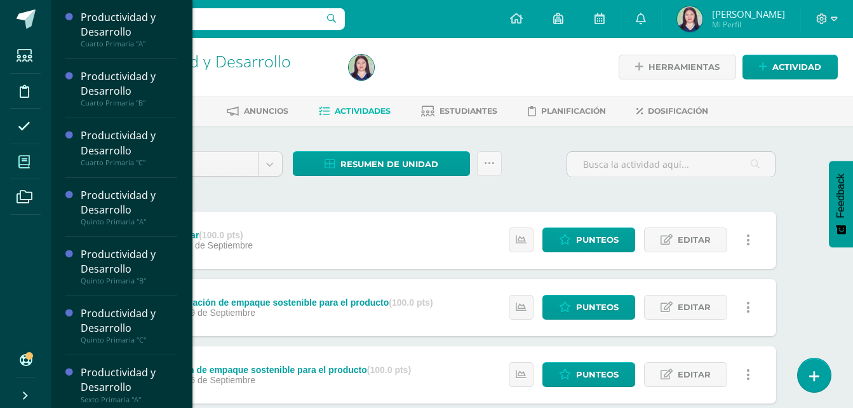
click at [33, 167] on span at bounding box center [24, 161] width 29 height 29
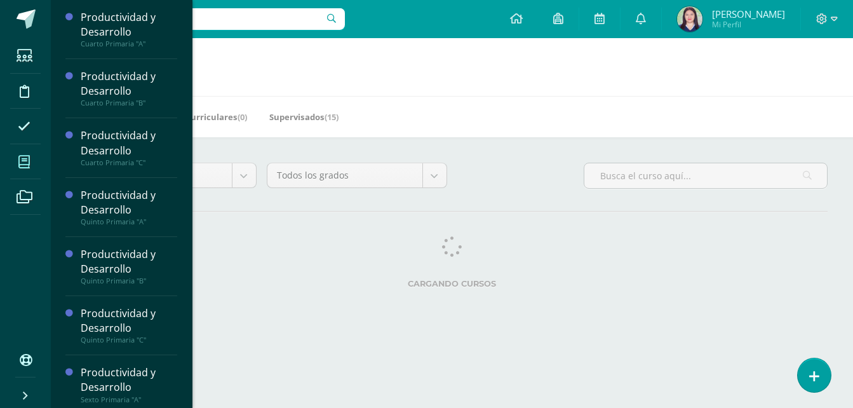
drag, startPoint x: 0, startPoint y: 0, endPoint x: 383, endPoint y: 297, distance: 485.1
click at [383, 297] on div "Todos los niveles Todos los niveles Ciclo Básico Preprimaria [GEOGRAPHIC_DATA] …" at bounding box center [452, 228] width 803 height 182
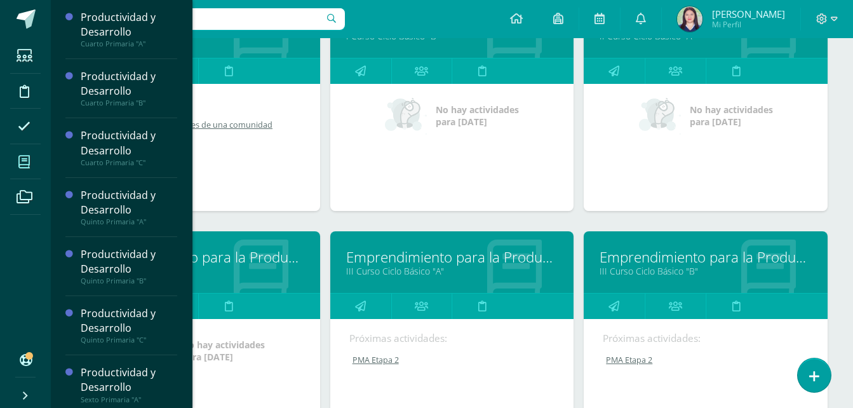
scroll to position [966, 0]
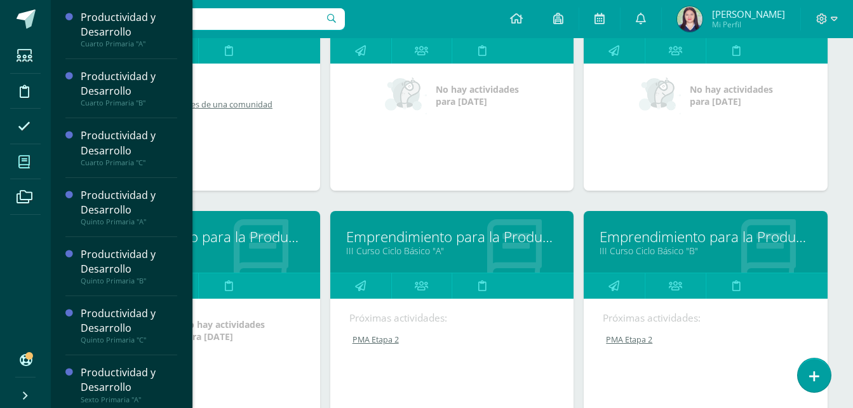
click at [653, 238] on link "Emprendimiento para la Productividad" at bounding box center [706, 237] width 212 height 20
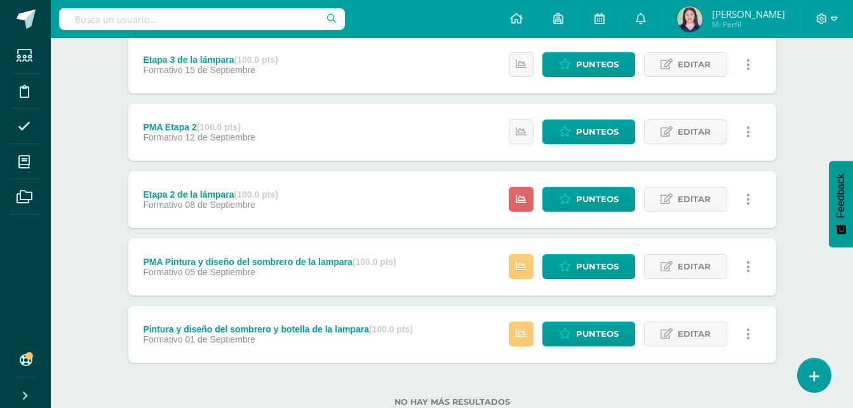
scroll to position [282, 0]
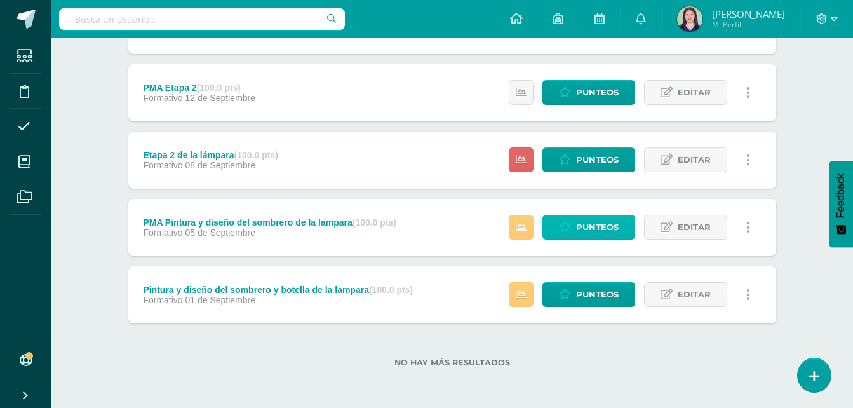
click at [600, 231] on span "Punteos" at bounding box center [597, 227] width 43 height 24
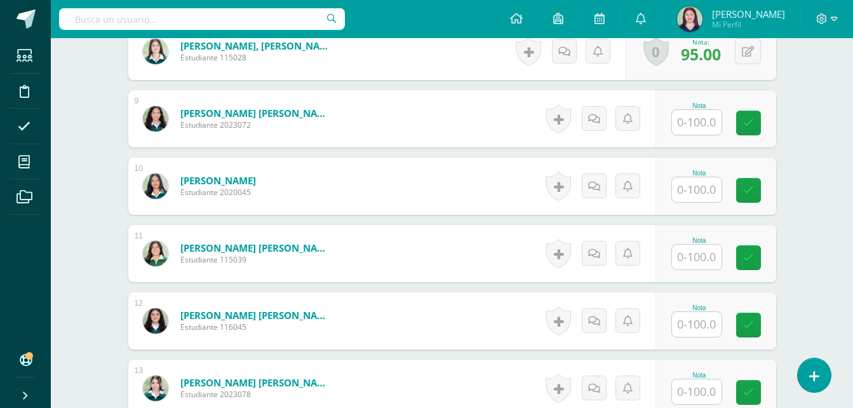
scroll to position [906, 0]
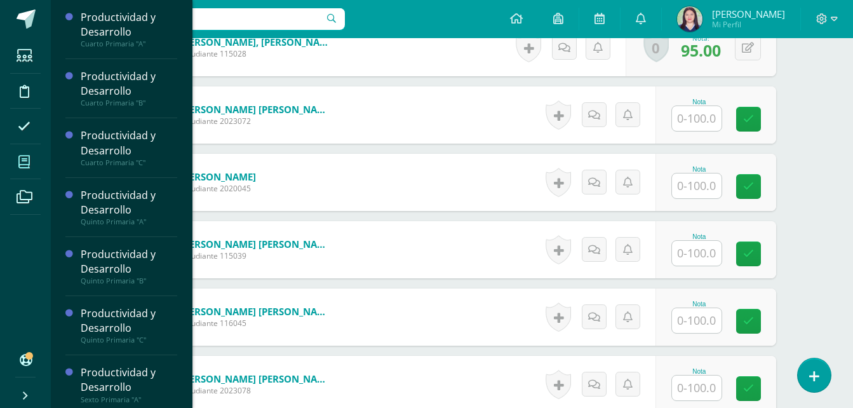
click at [26, 156] on icon at bounding box center [23, 162] width 11 height 13
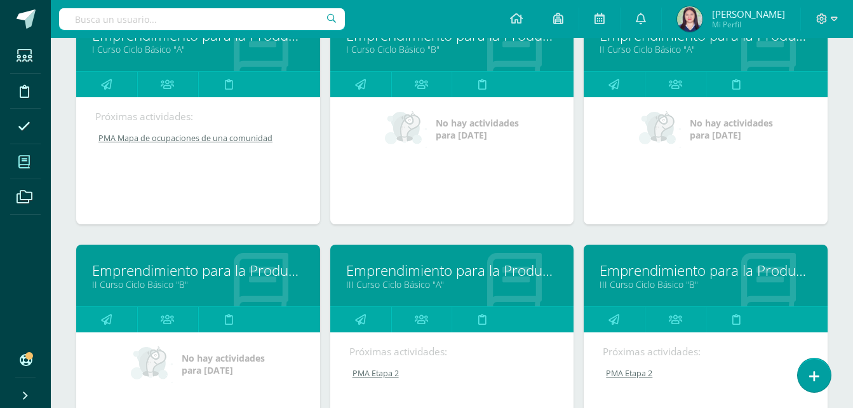
scroll to position [1089, 0]
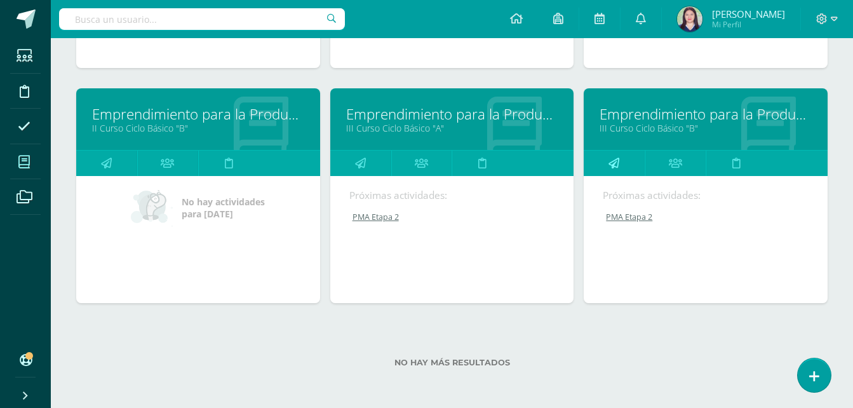
click at [621, 162] on link at bounding box center [614, 163] width 61 height 25
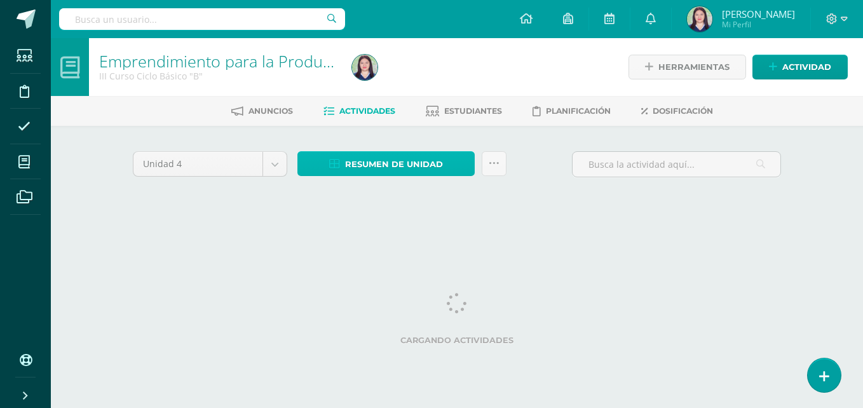
click at [423, 156] on span "Resumen de unidad" at bounding box center [394, 165] width 98 height 24
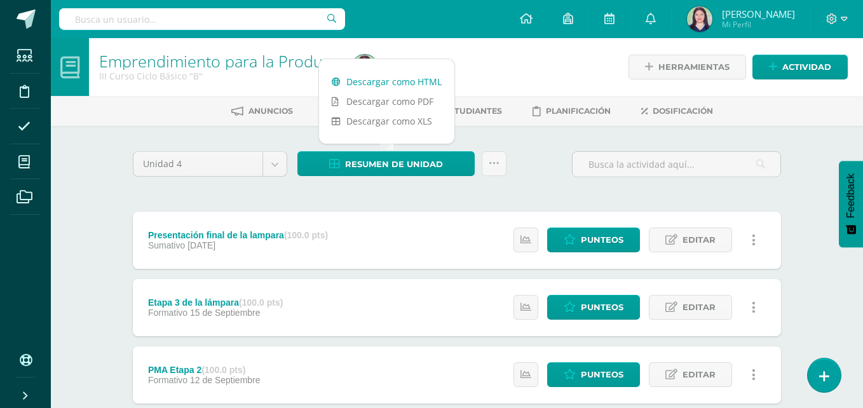
click at [405, 85] on link "Descargar como HTML" at bounding box center [386, 82] width 135 height 20
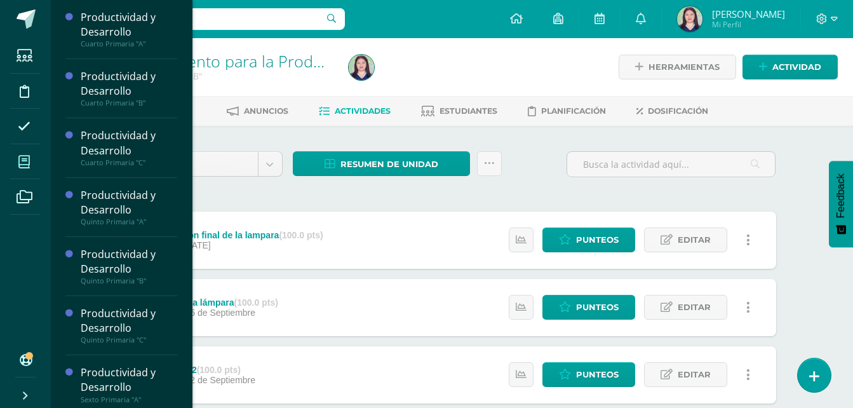
click at [19, 163] on icon at bounding box center [23, 162] width 11 height 13
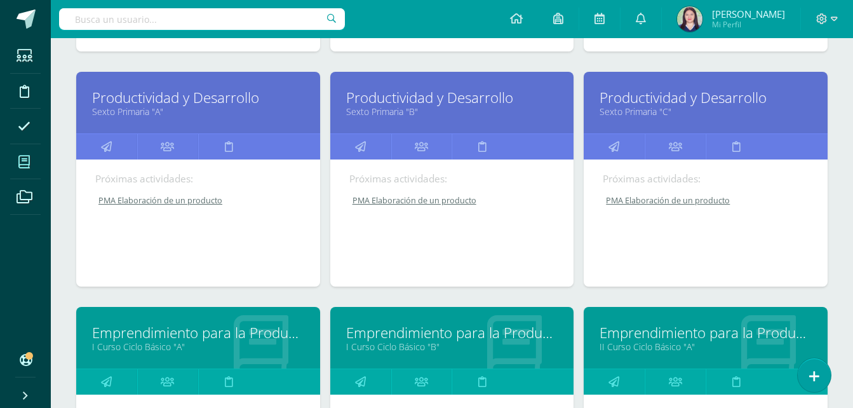
scroll to position [630, 0]
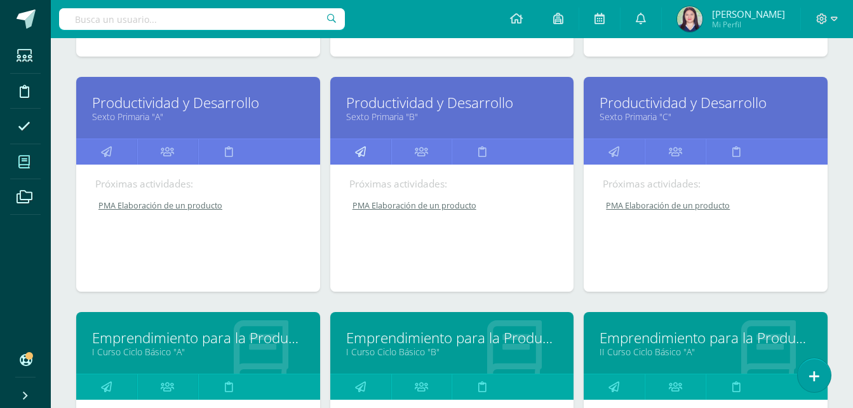
click at [369, 140] on link at bounding box center [360, 151] width 61 height 25
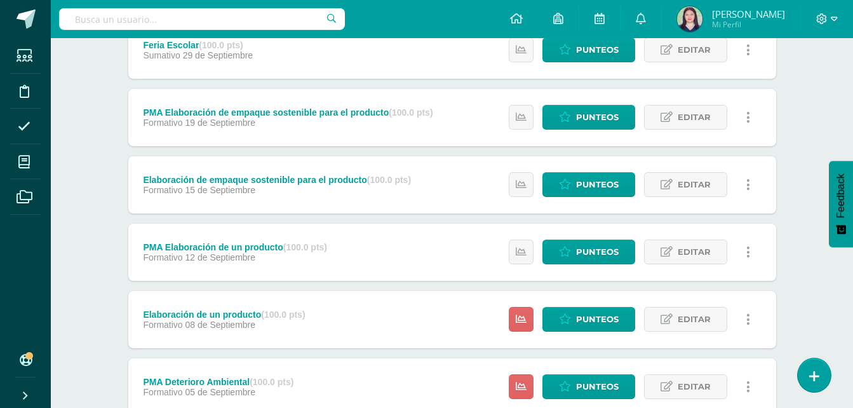
scroll to position [350, 0]
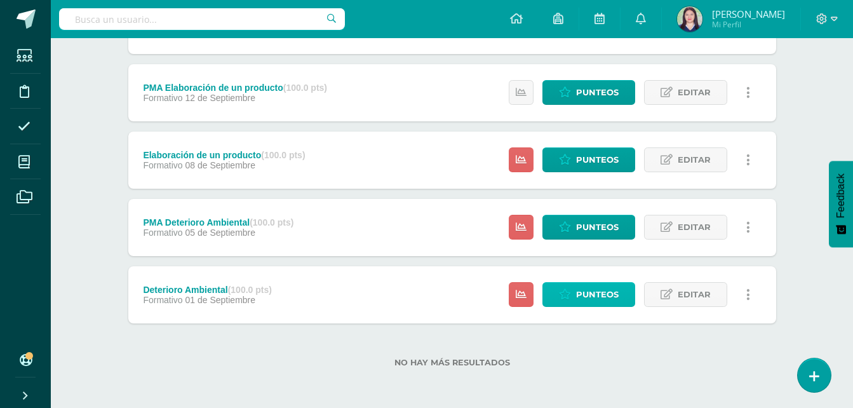
click at [581, 295] on span "Punteos" at bounding box center [597, 295] width 43 height 24
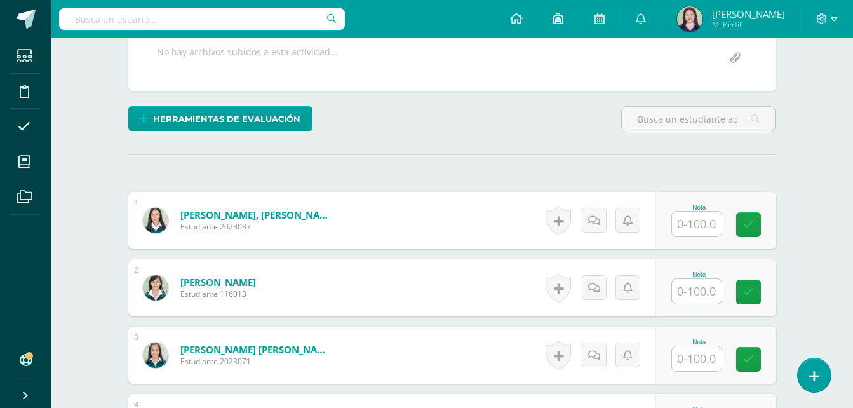
scroll to position [262, 0]
click at [637, 224] on link at bounding box center [628, 219] width 25 height 25
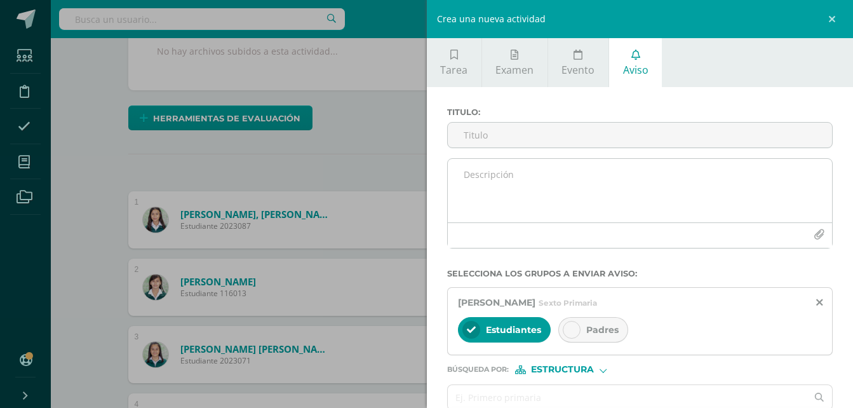
click at [707, 220] on textarea at bounding box center [640, 191] width 385 height 64
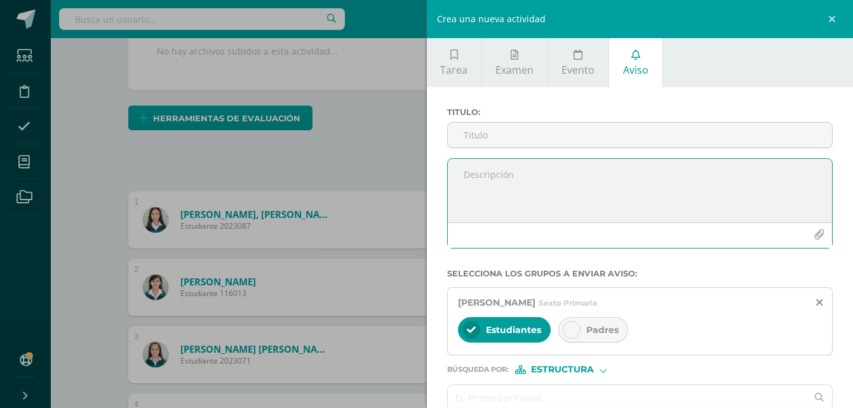
click at [347, 177] on div "Crea una nueva actividad Tarea Examen Evento Aviso Título: Fecha: 2025-09-11 20…" at bounding box center [426, 204] width 853 height 408
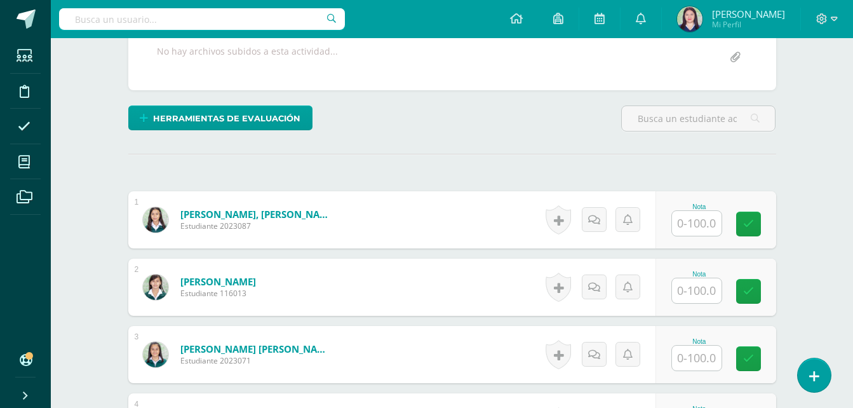
scroll to position [263, 0]
click at [697, 224] on input "text" at bounding box center [697, 222] width 50 height 25
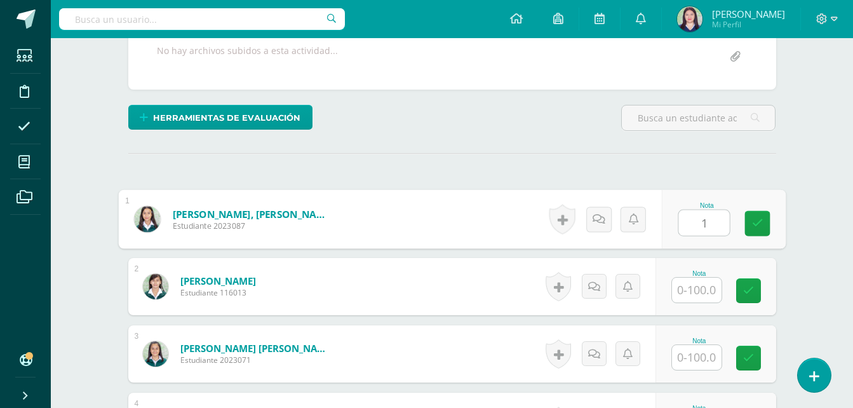
scroll to position [264, 0]
type input "100"
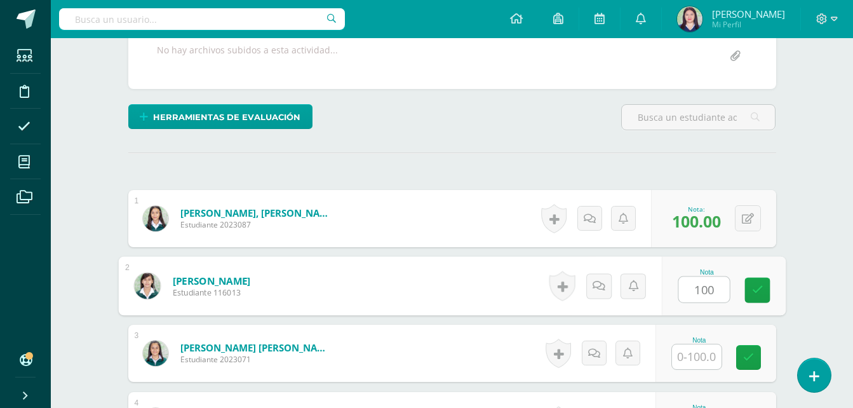
type input "100"
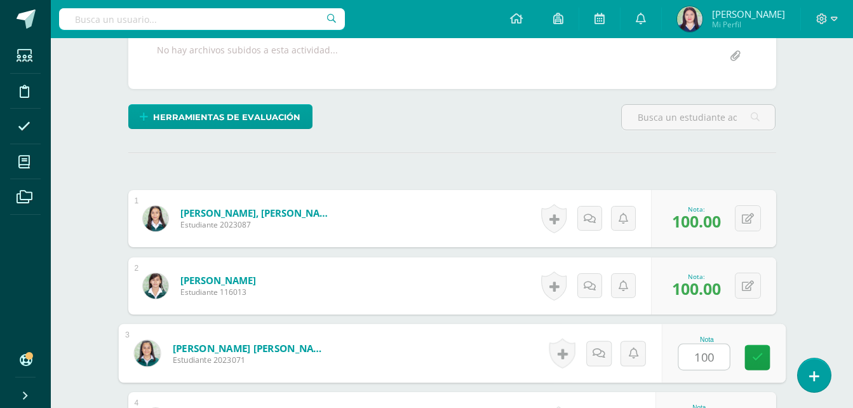
type input "100"
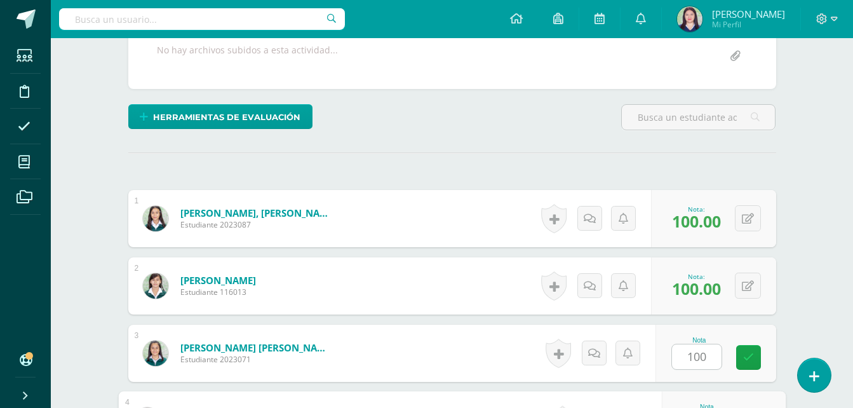
scroll to position [484, 0]
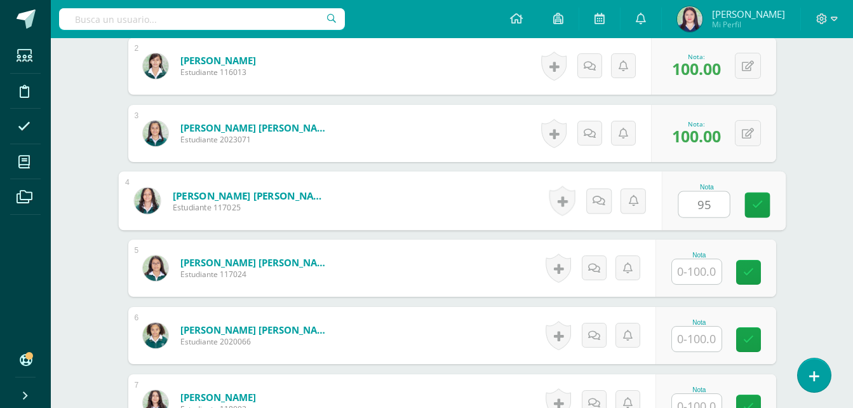
type input "95"
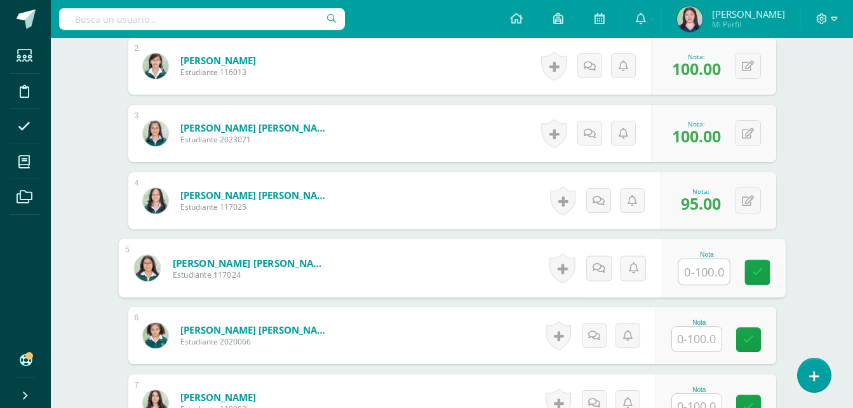
type input "1"
type input "95"
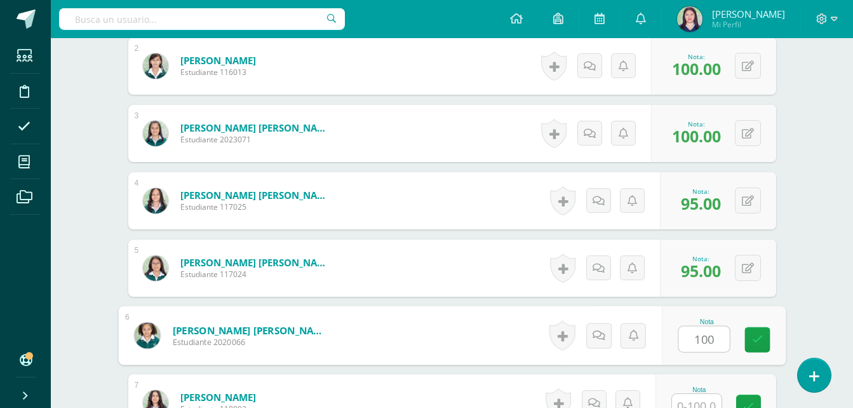
type input "100"
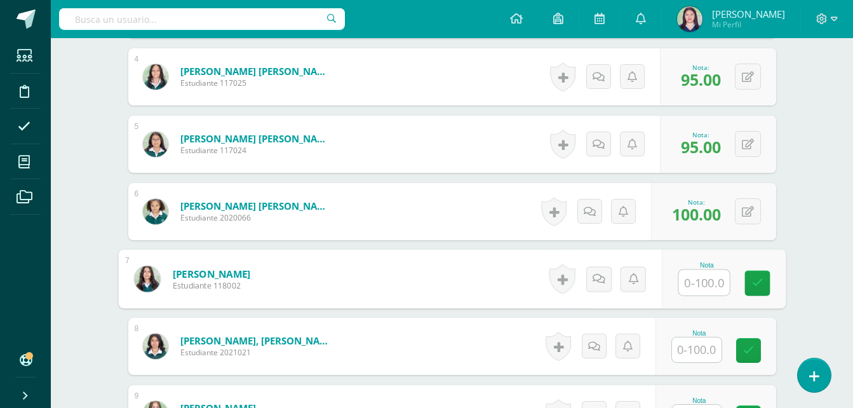
scroll to position [616, 0]
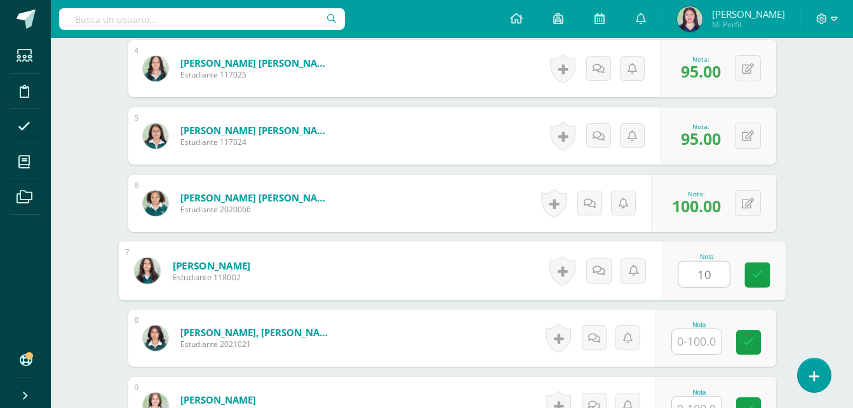
type input "100"
click at [750, 271] on link at bounding box center [757, 274] width 25 height 25
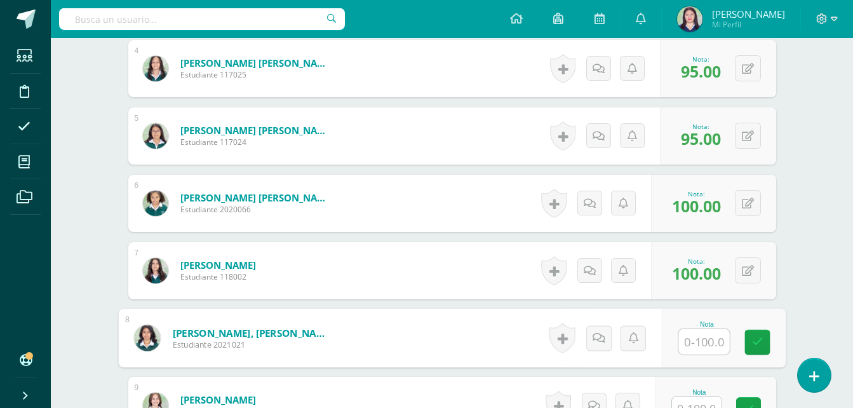
click at [709, 341] on input "text" at bounding box center [704, 341] width 51 height 25
type input "95"
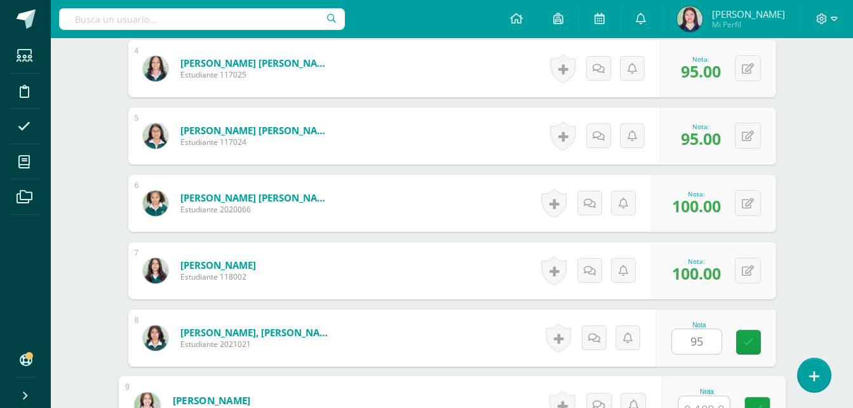
scroll to position [629, 0]
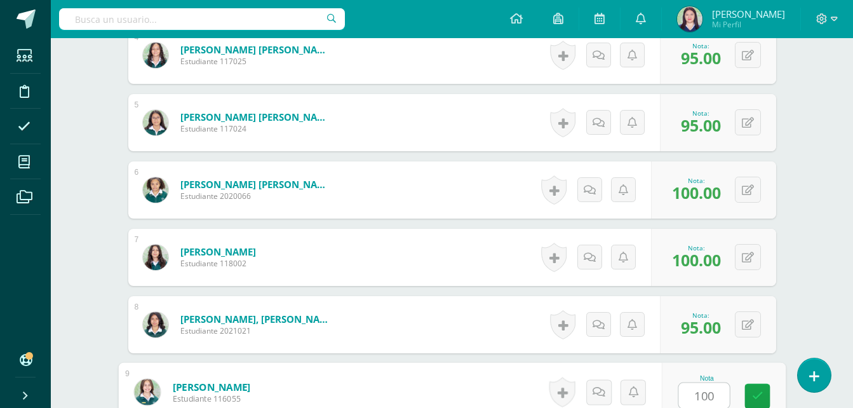
type input "100"
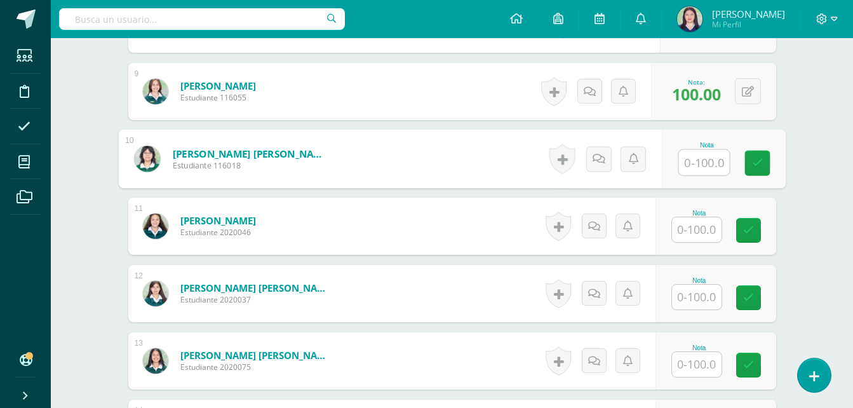
scroll to position [988, 0]
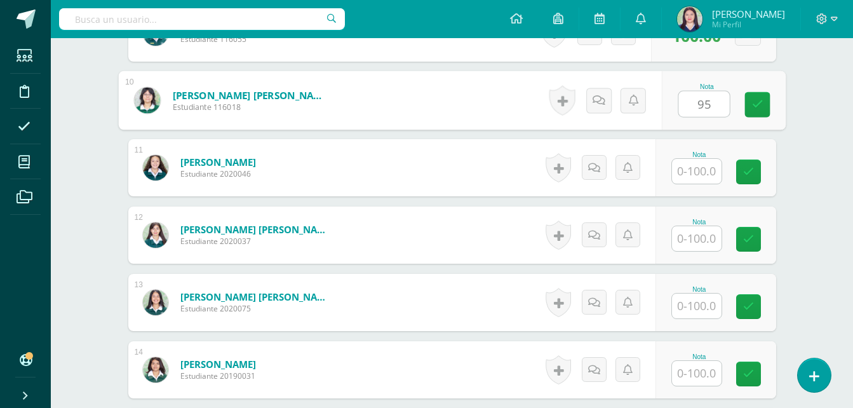
type input "95"
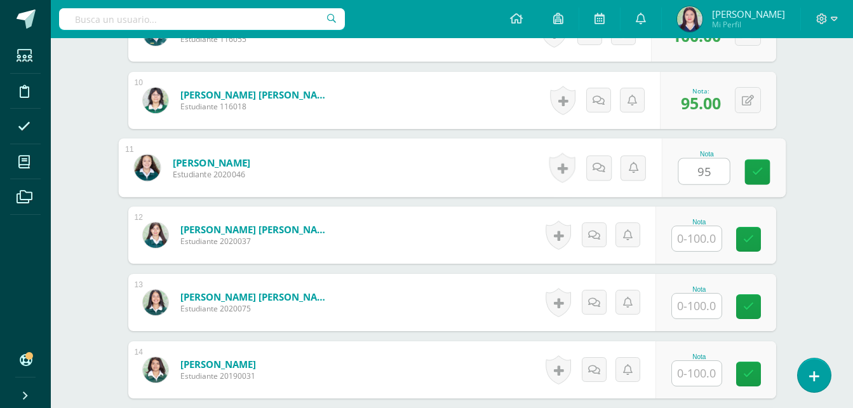
type input "95"
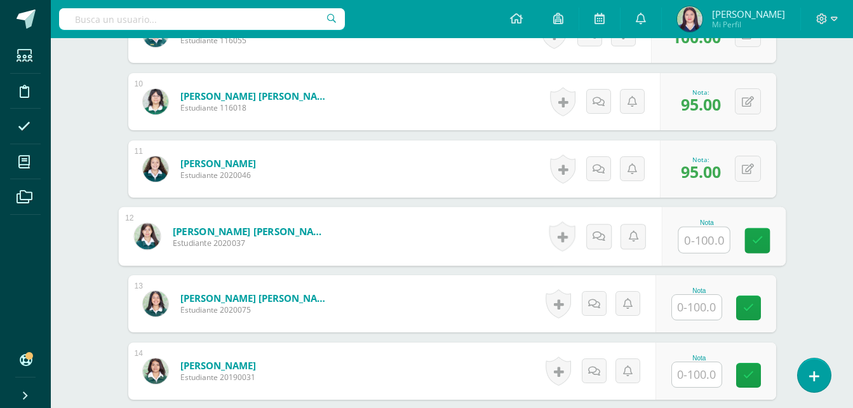
scroll to position [986, 0]
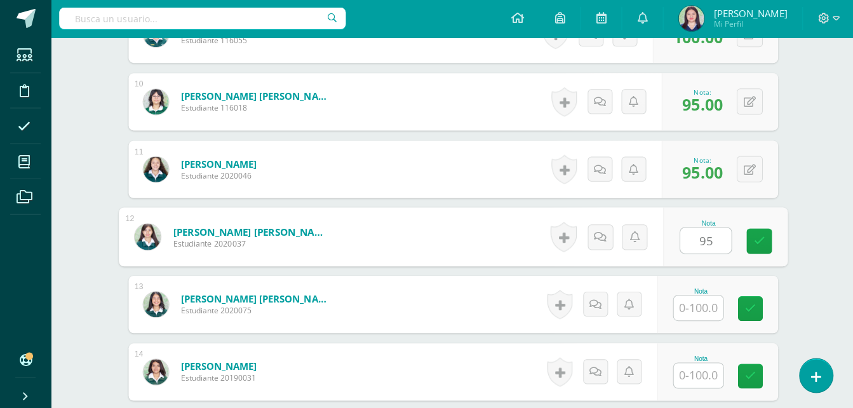
type input "95"
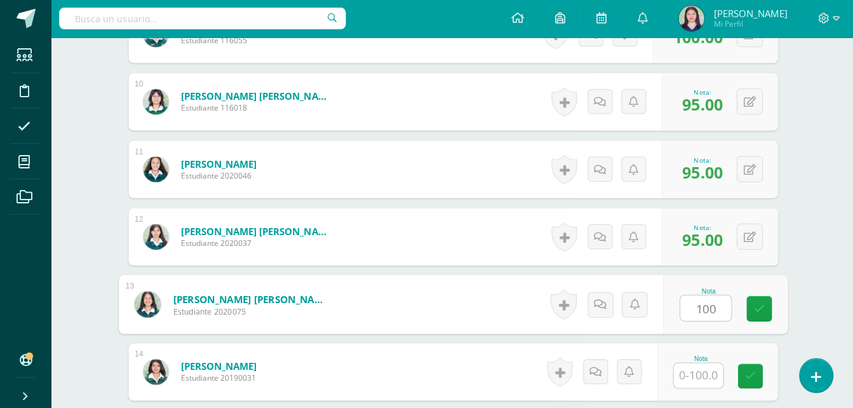
type input "100"
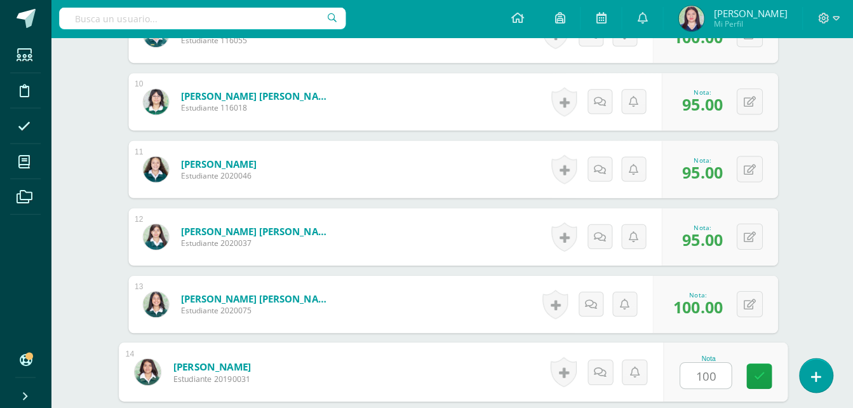
type input "100"
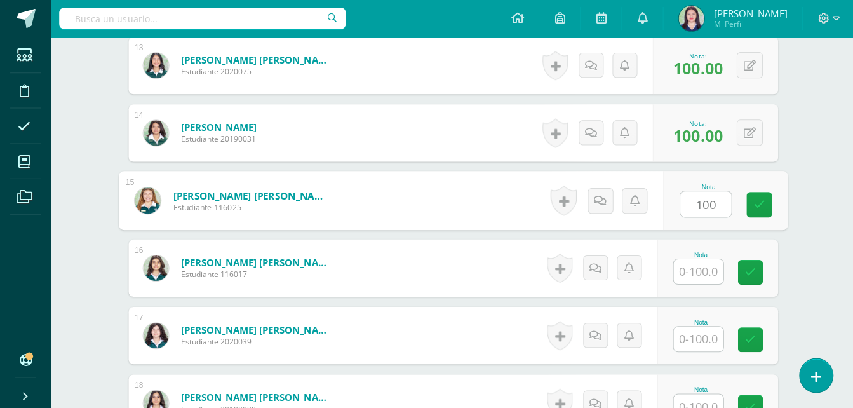
type input "100"
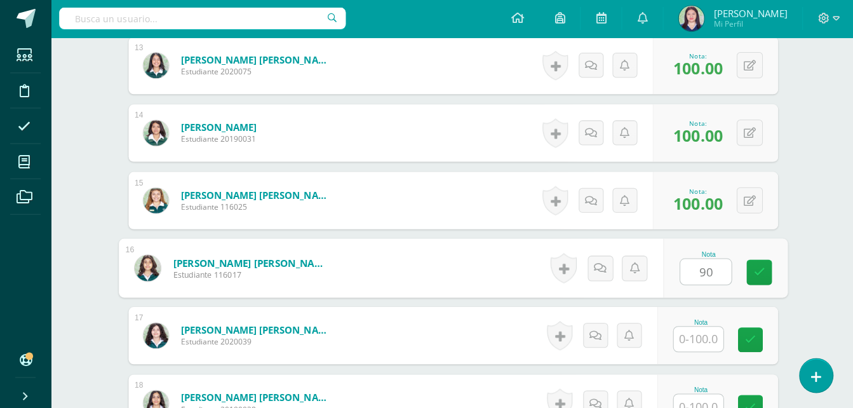
type input "90"
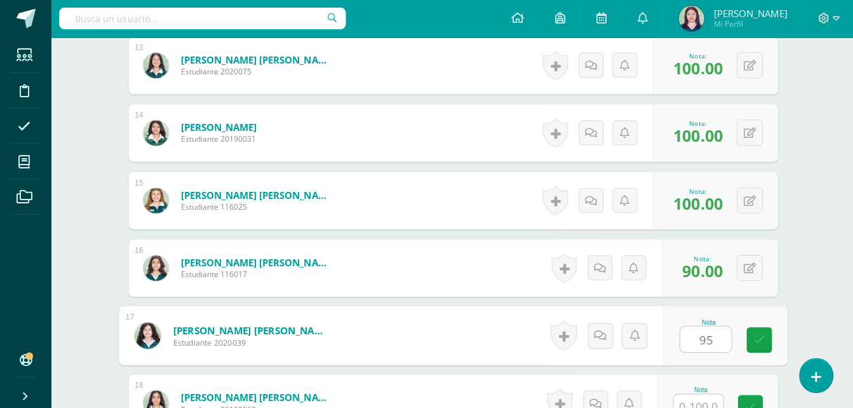
type input "95"
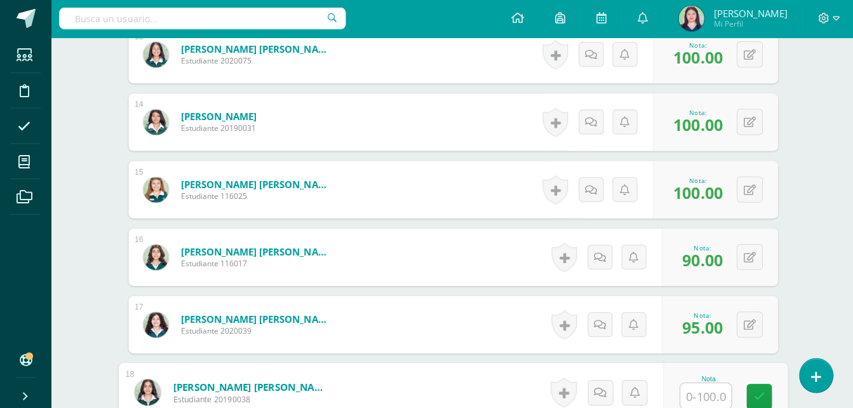
scroll to position [1300, 0]
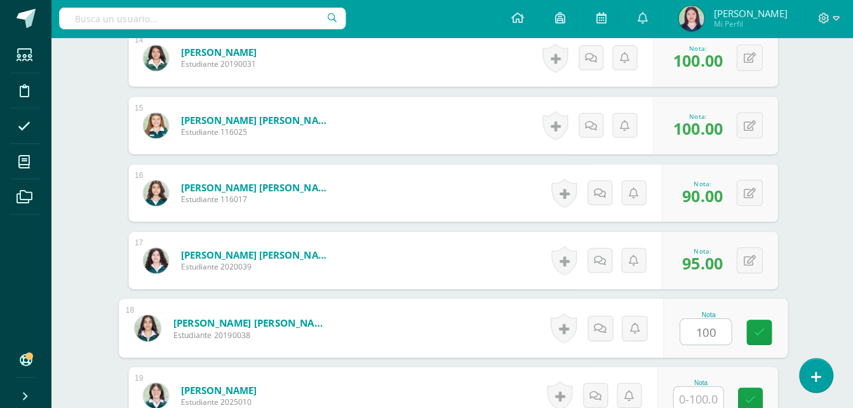
type input "100"
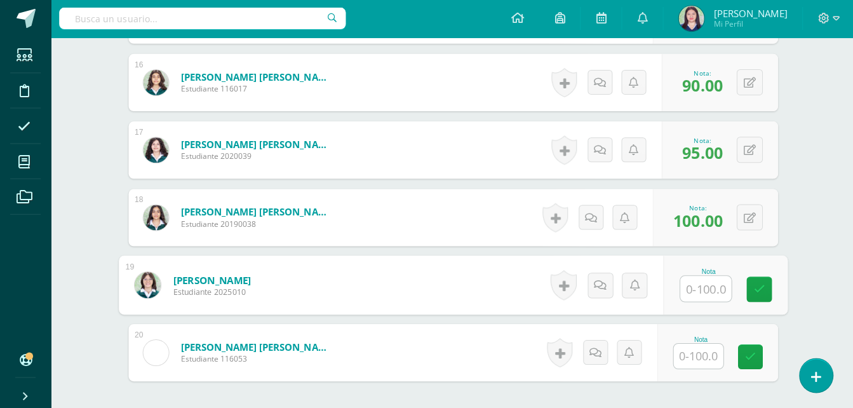
scroll to position [1410, 0]
type input "95"
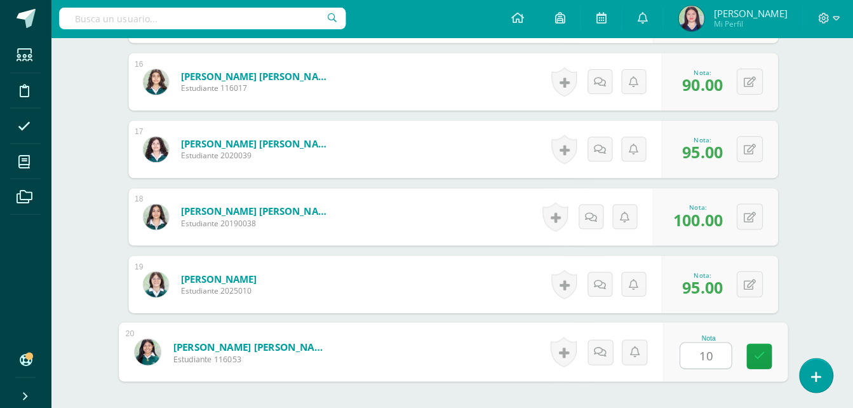
type input "100"
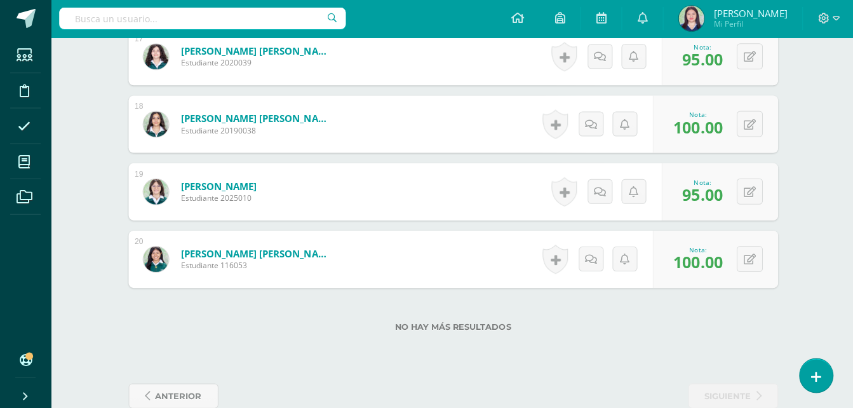
scroll to position [1528, 0]
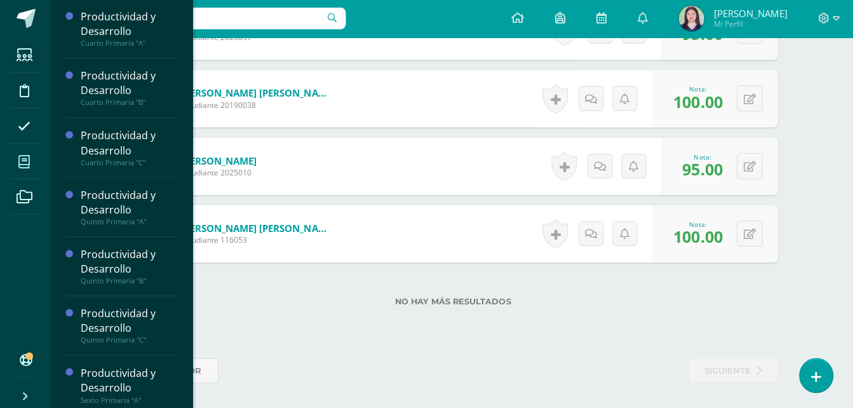
click at [23, 160] on icon at bounding box center [23, 162] width 11 height 13
